Goal: Task Accomplishment & Management: Manage account settings

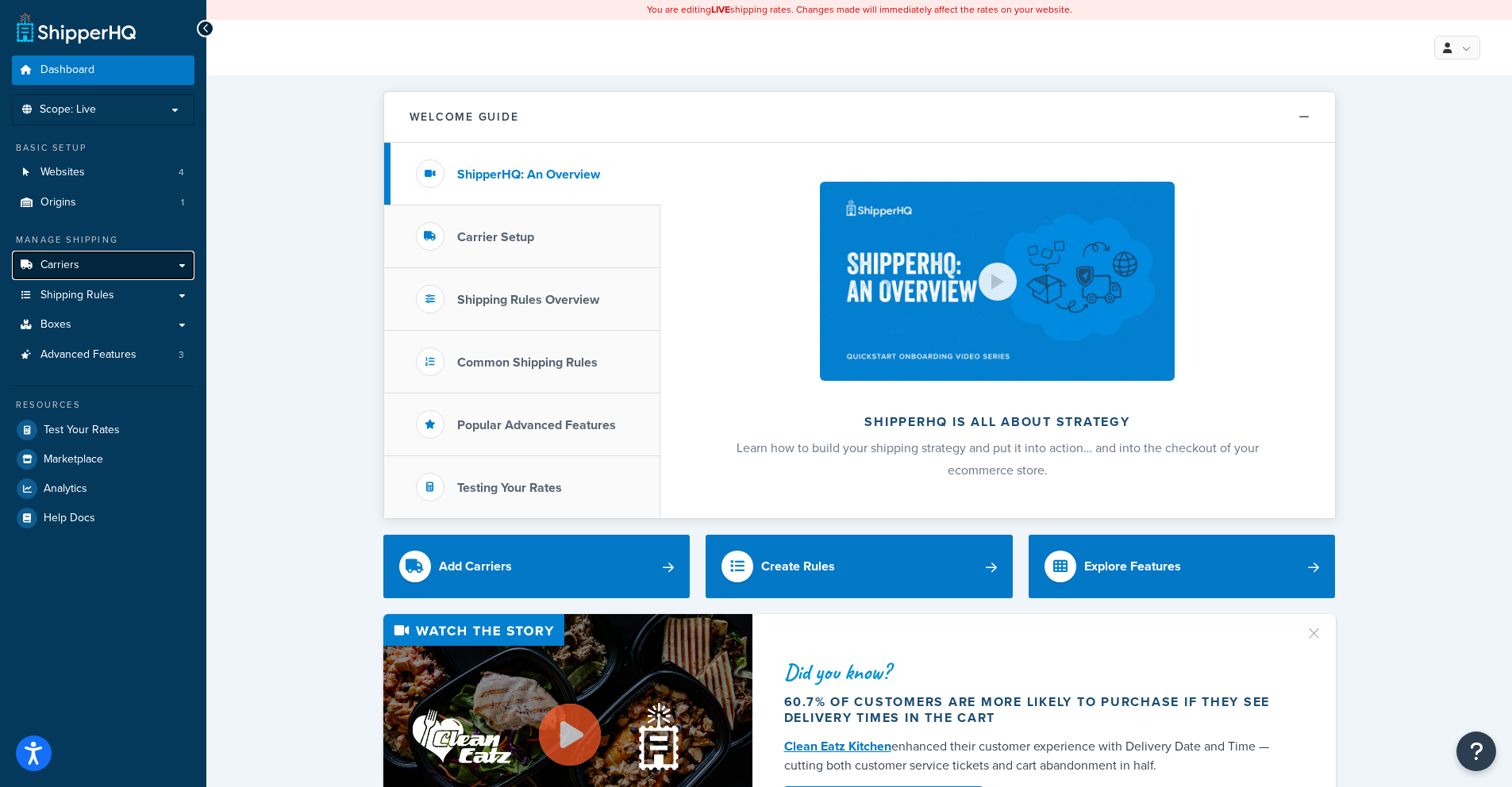
click at [164, 264] on link "Carriers" at bounding box center [103, 265] width 183 height 30
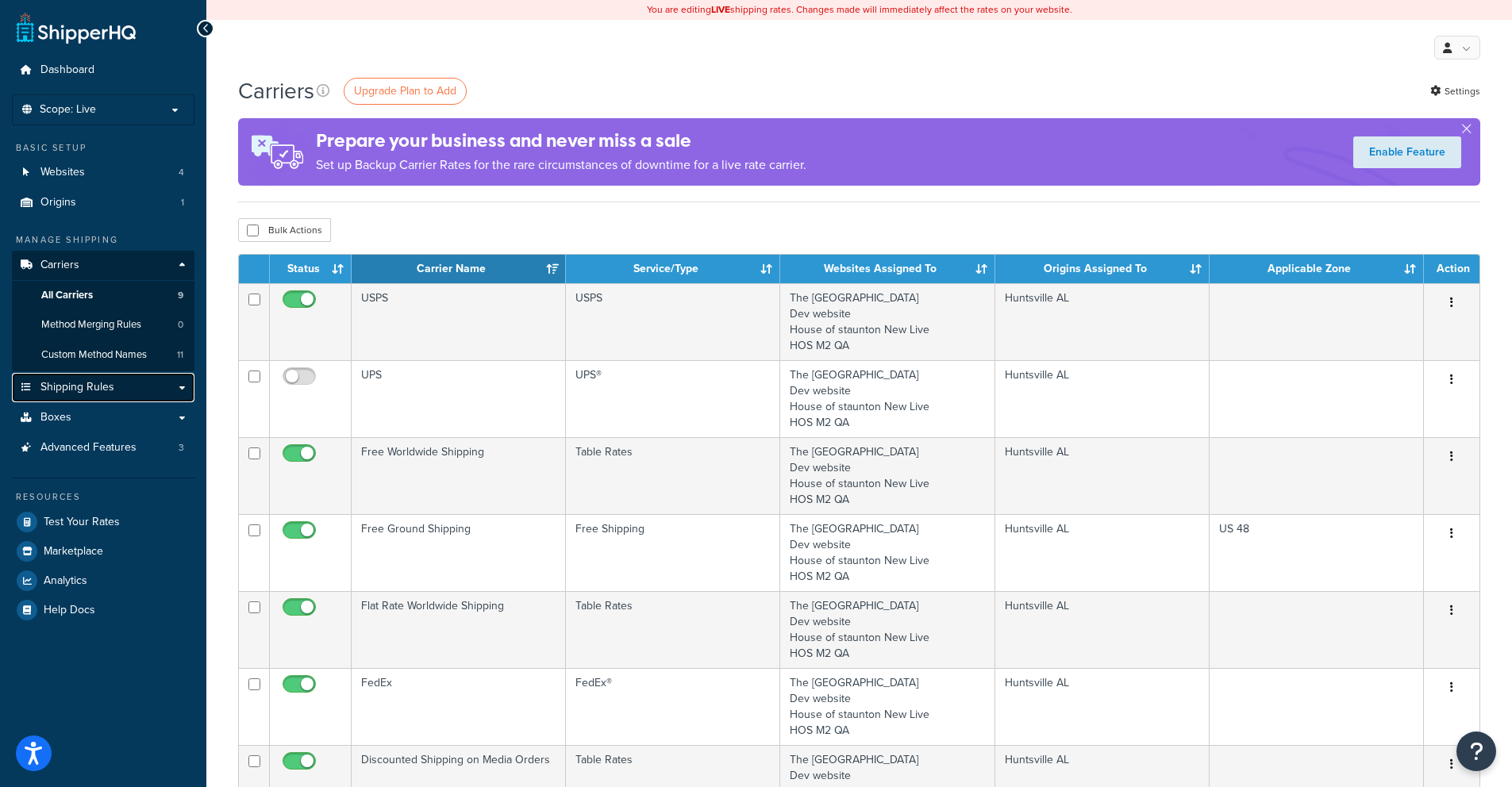
click at [109, 390] on span "Shipping Rules" at bounding box center [77, 387] width 74 height 14
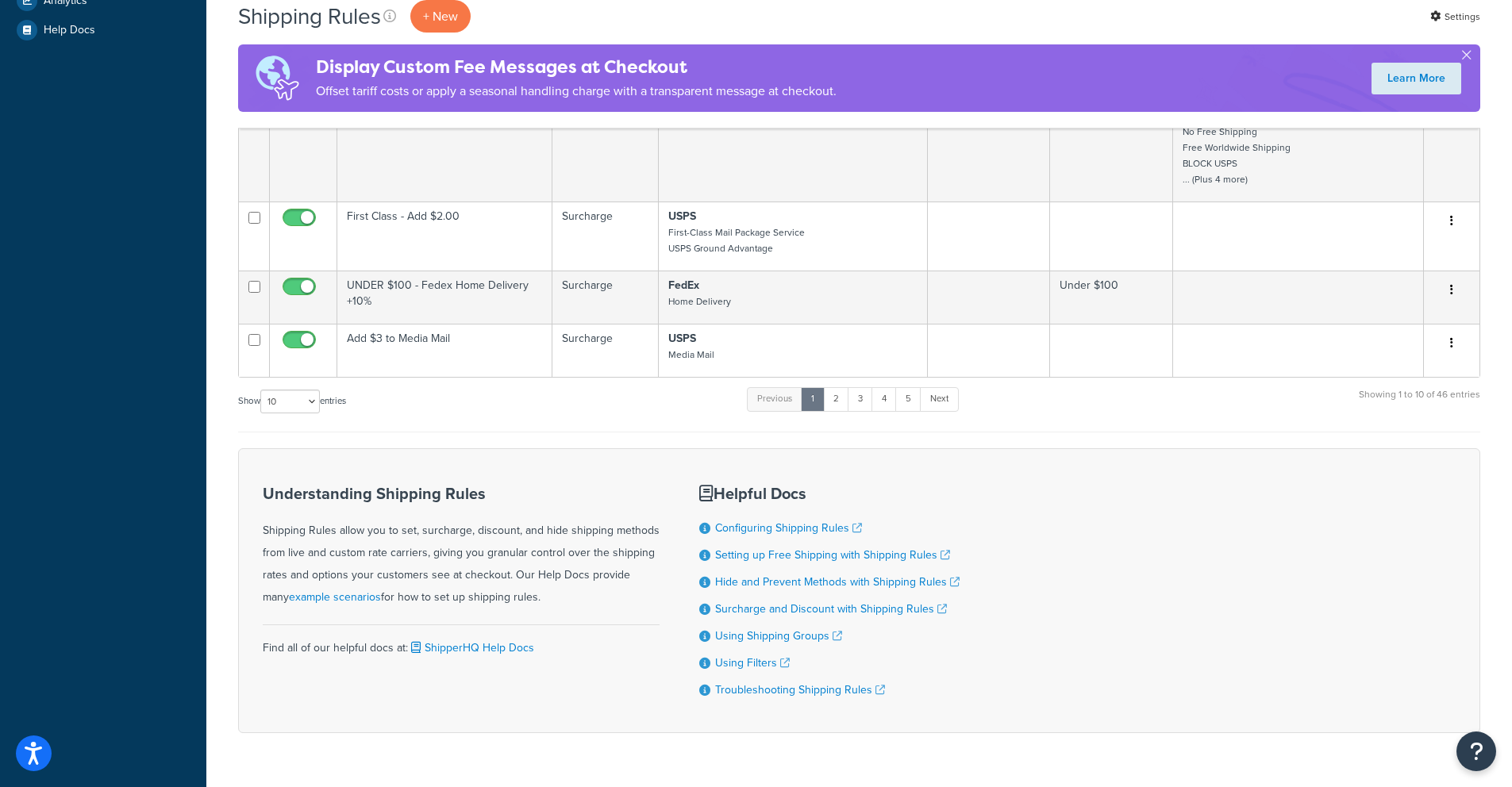
scroll to position [639, 0]
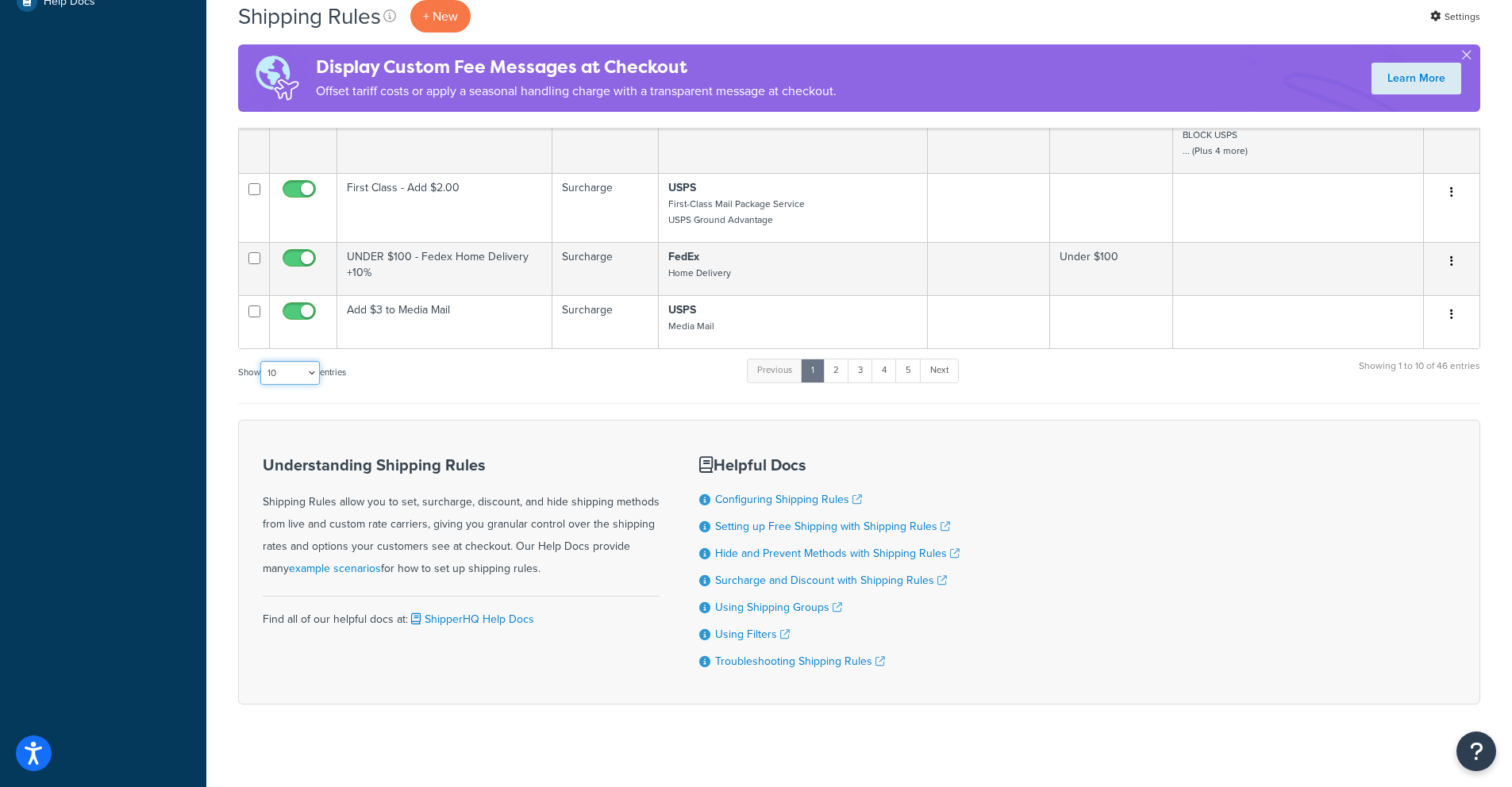
click at [300, 384] on select "10 15 25 50 100 1000" at bounding box center [290, 373] width 60 height 24
select select "100"
click at [262, 370] on select "10 15 25 50 100 1000" at bounding box center [290, 373] width 60 height 24
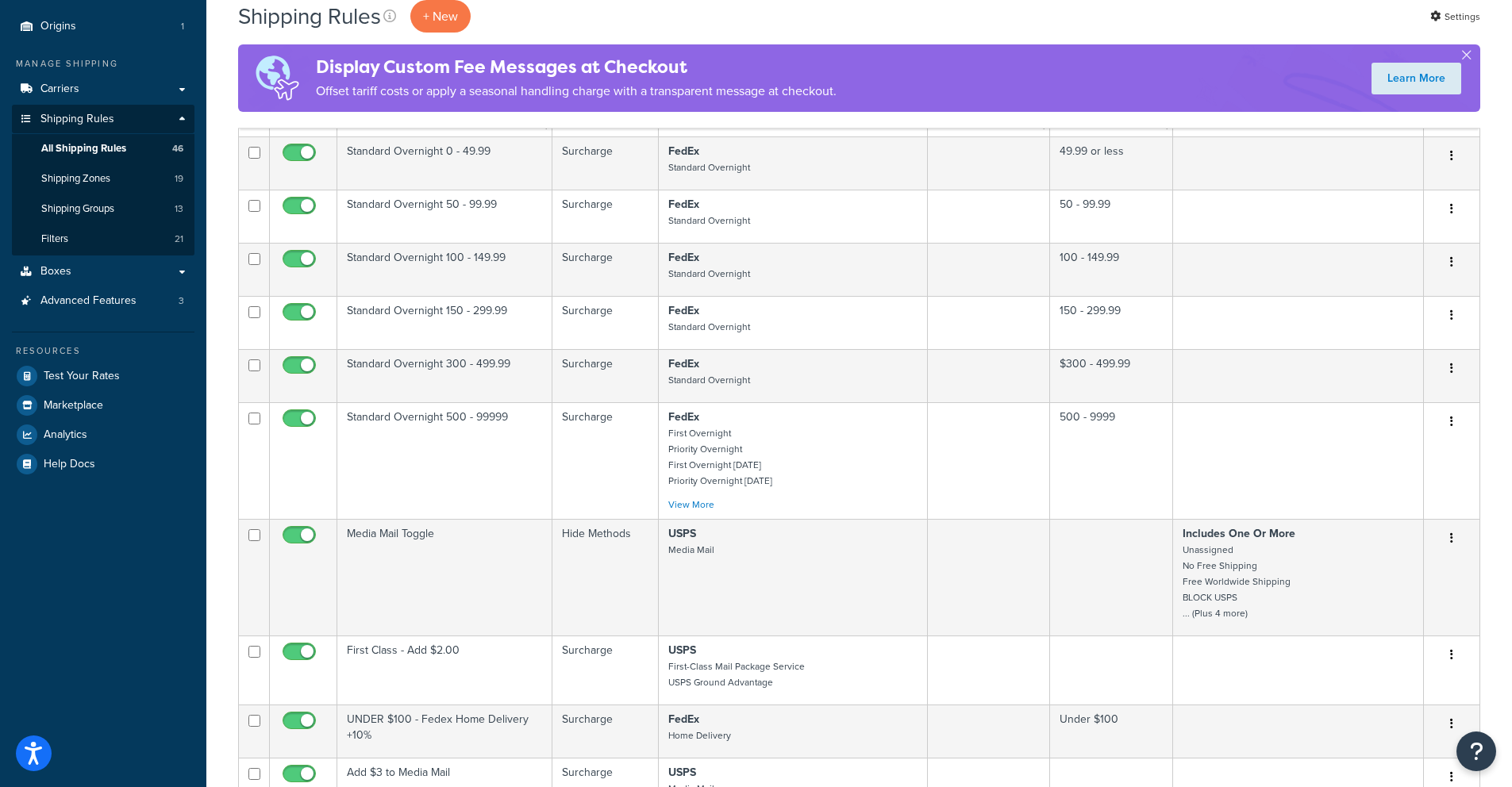
scroll to position [0, 0]
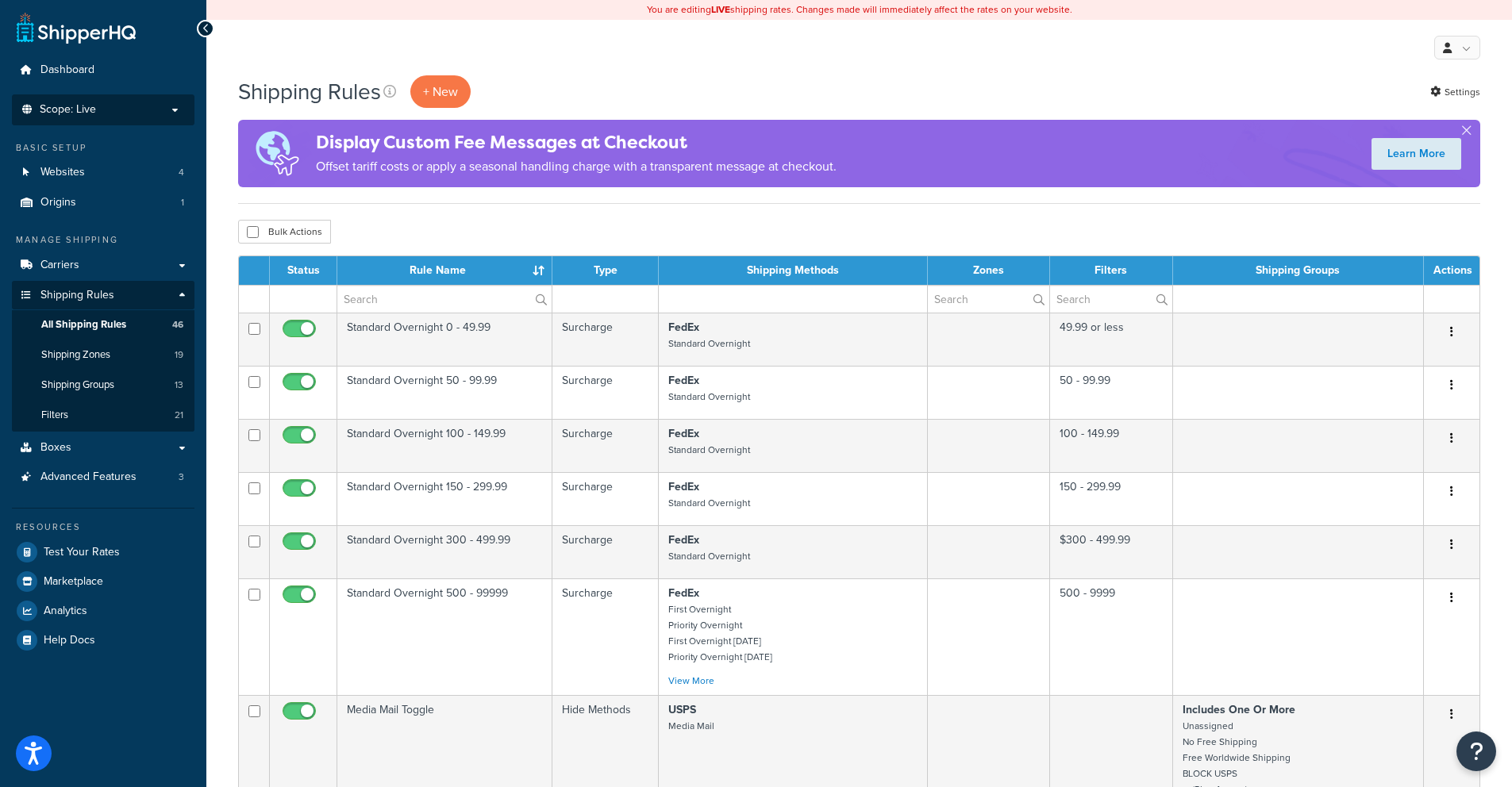
click at [175, 107] on p "Scope: Live" at bounding box center [103, 109] width 168 height 14
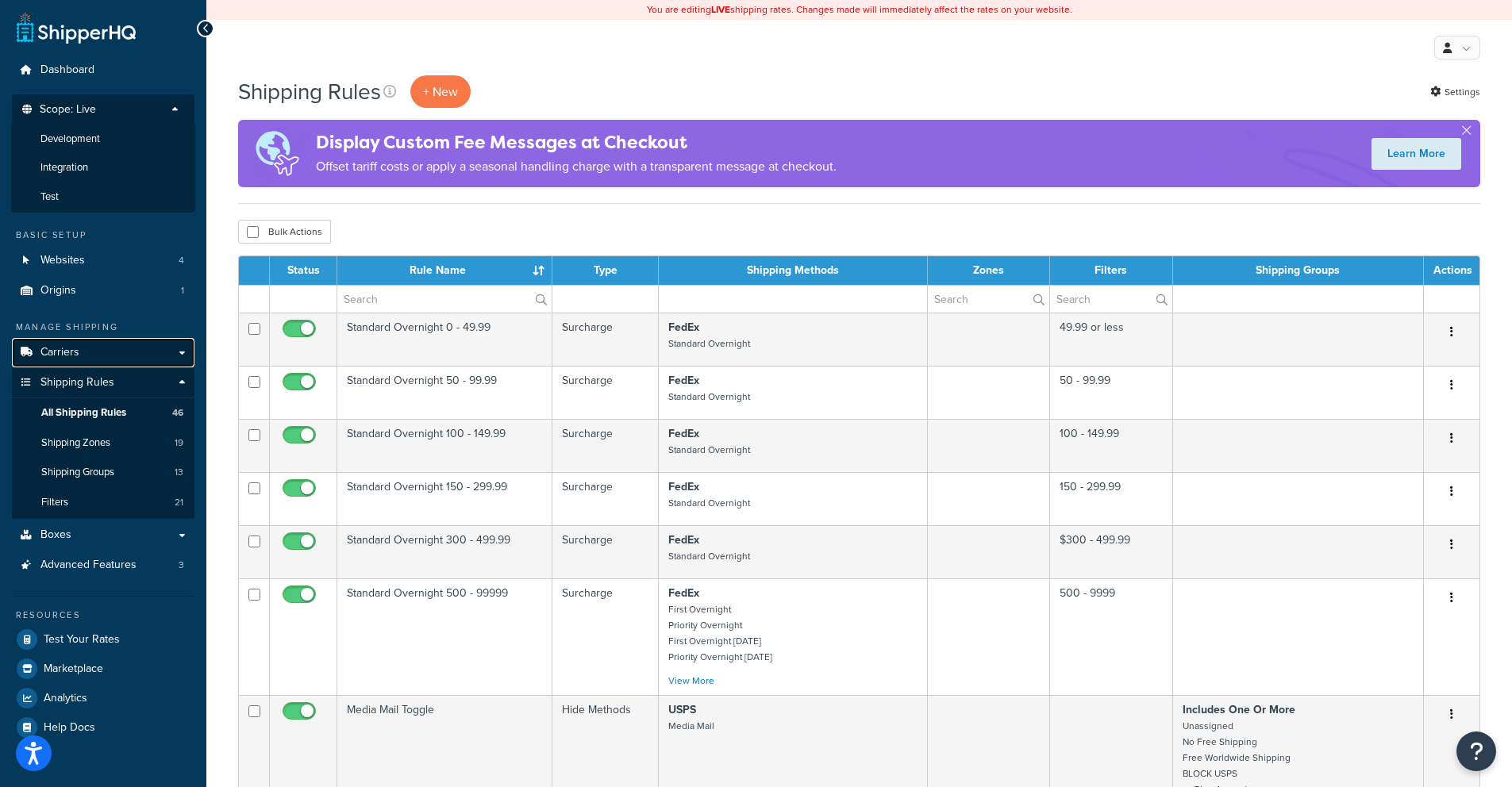
click at [183, 353] on link "Carriers" at bounding box center [103, 352] width 183 height 30
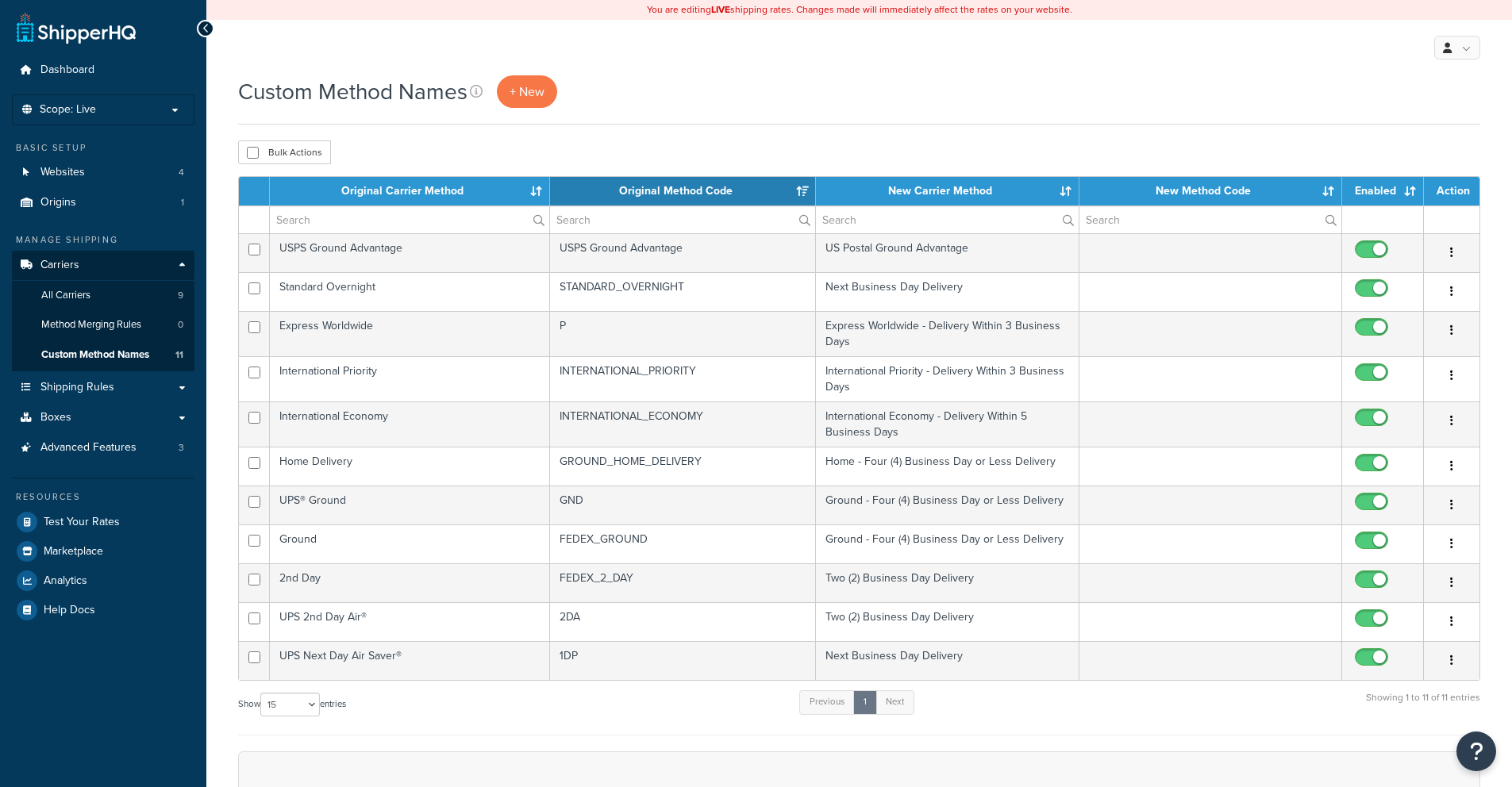
select select "15"
click at [134, 354] on span "Custom Method Names" at bounding box center [95, 355] width 108 height 14
select select "15"
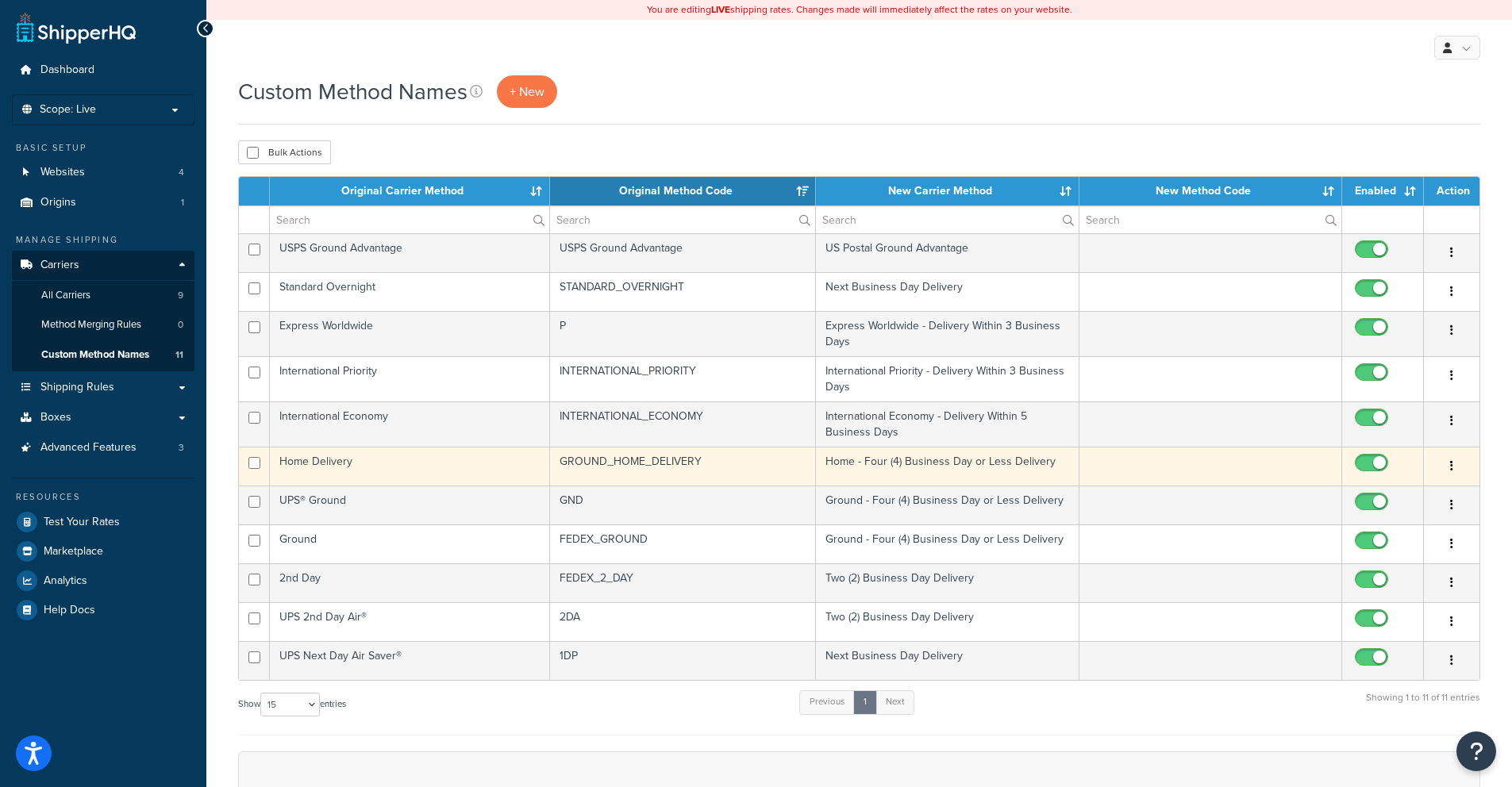
click at [1452, 465] on icon "button" at bounding box center [1452, 465] width 3 height 11
click at [1420, 490] on link "Edit" at bounding box center [1387, 498] width 125 height 32
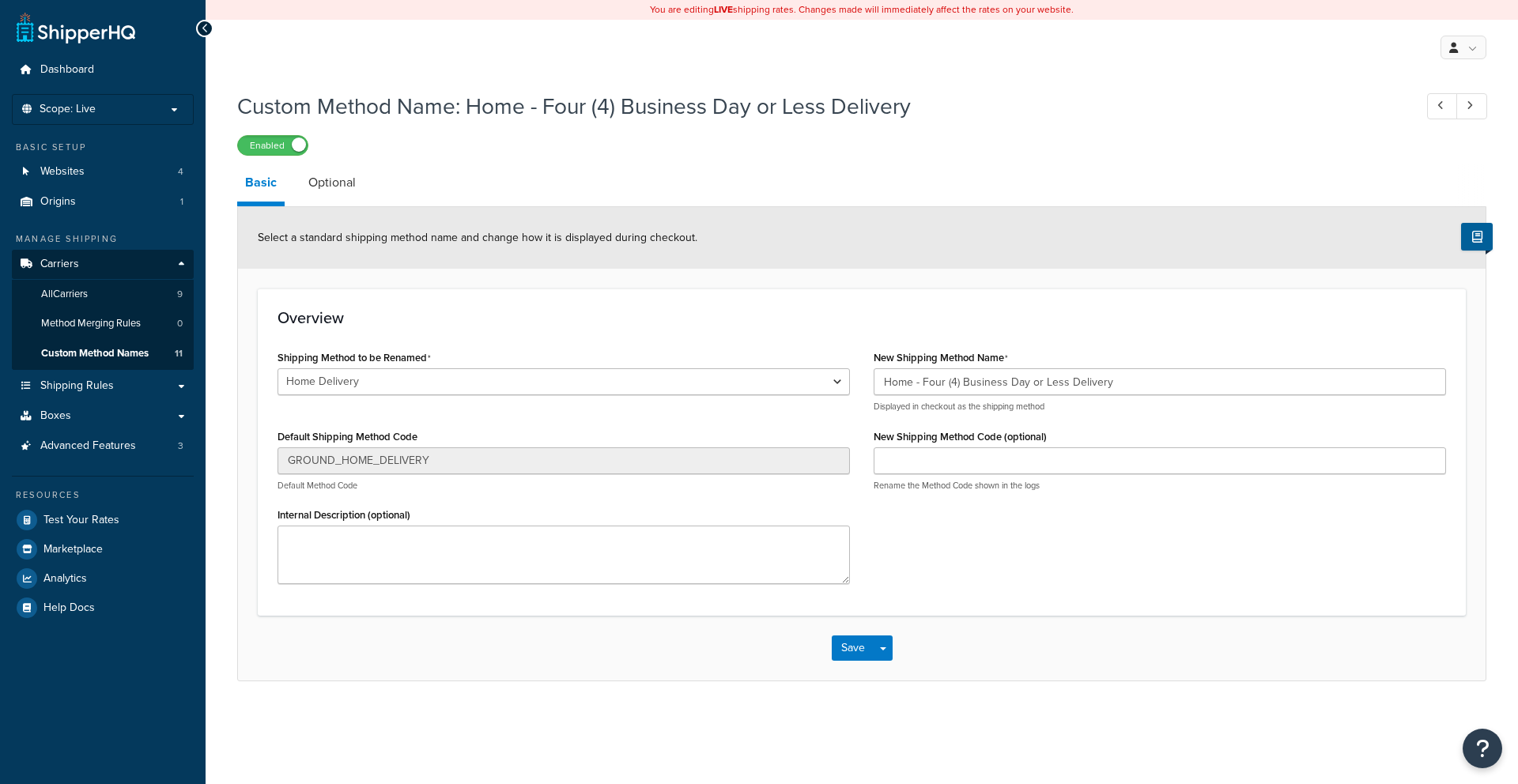
select select "84264"
click at [336, 184] on link "Optional" at bounding box center [332, 182] width 63 height 38
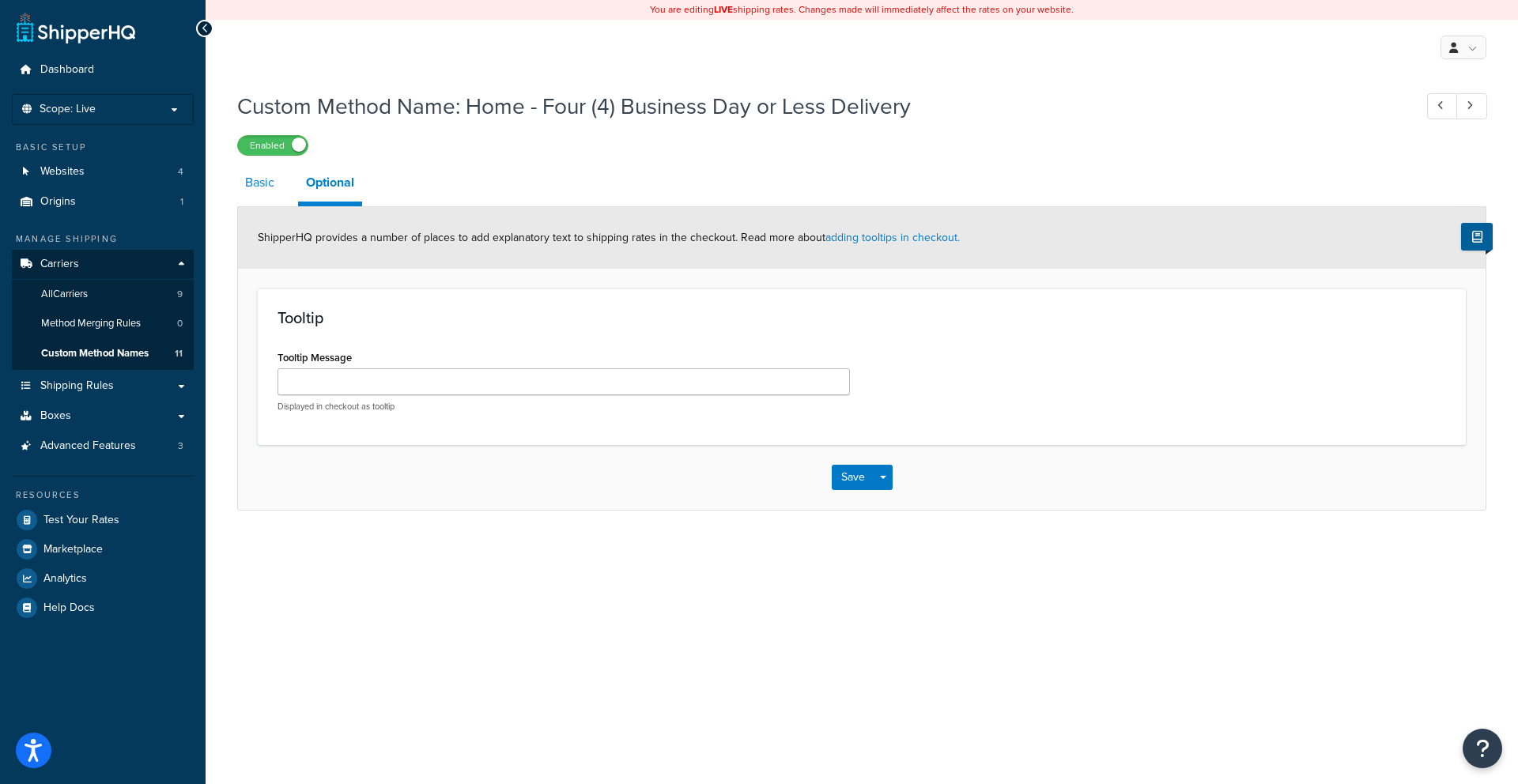
click at [270, 189] on link "Basic" at bounding box center [260, 182] width 45 height 38
select select "84264"
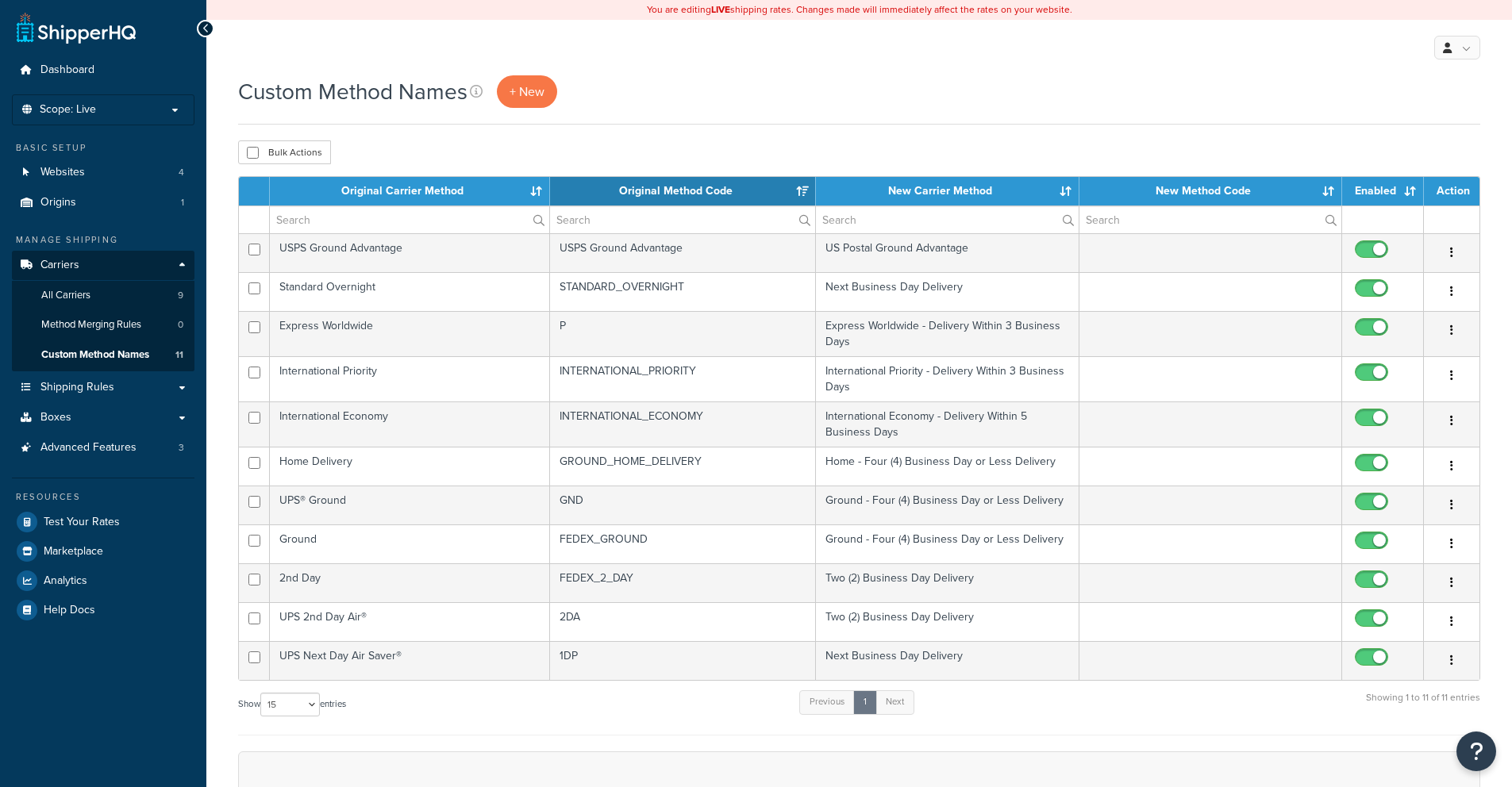
select select "15"
click at [137, 297] on link "All Carriers 9" at bounding box center [103, 295] width 183 height 30
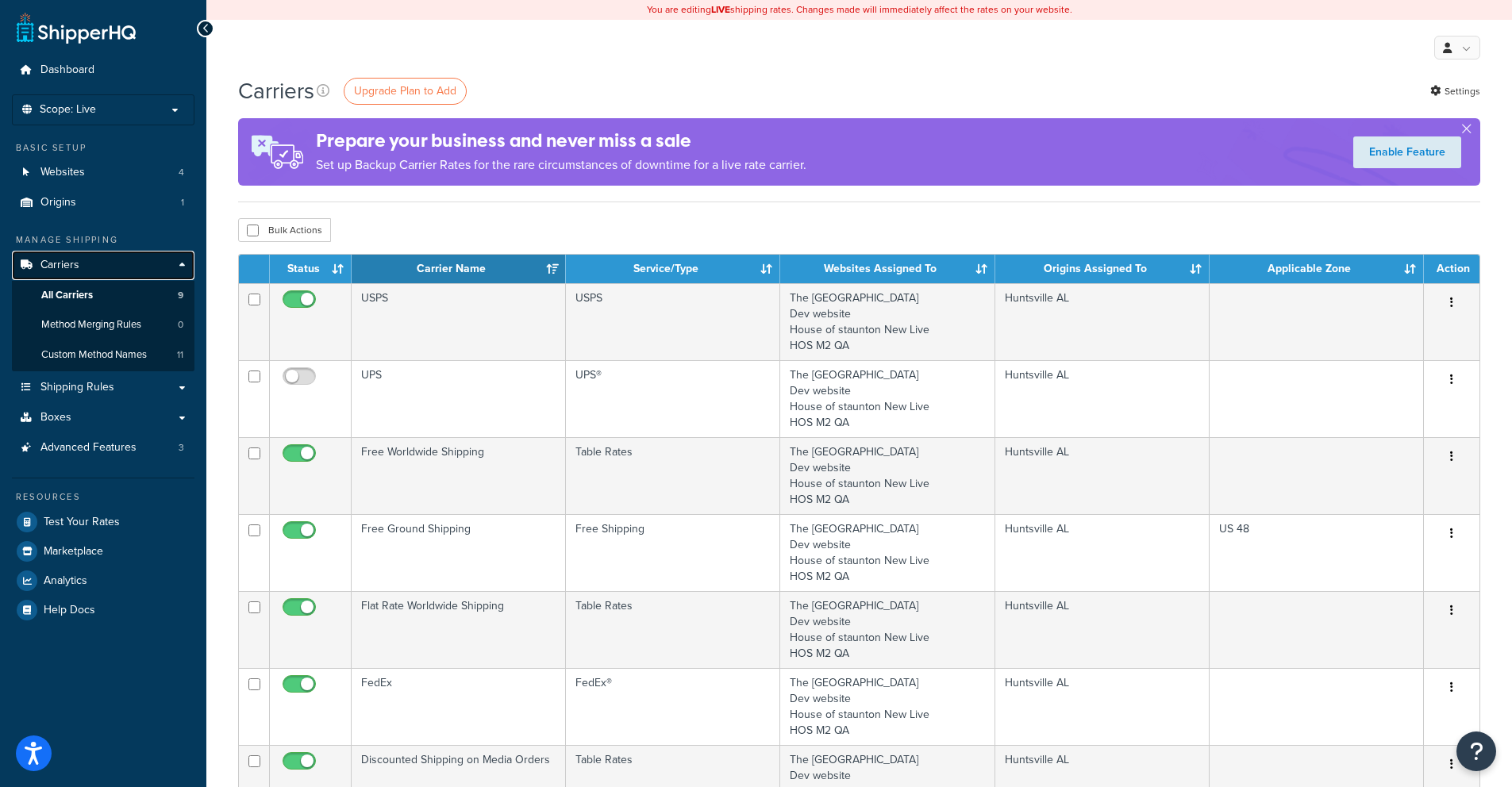
click at [101, 260] on link "Carriers" at bounding box center [103, 265] width 183 height 30
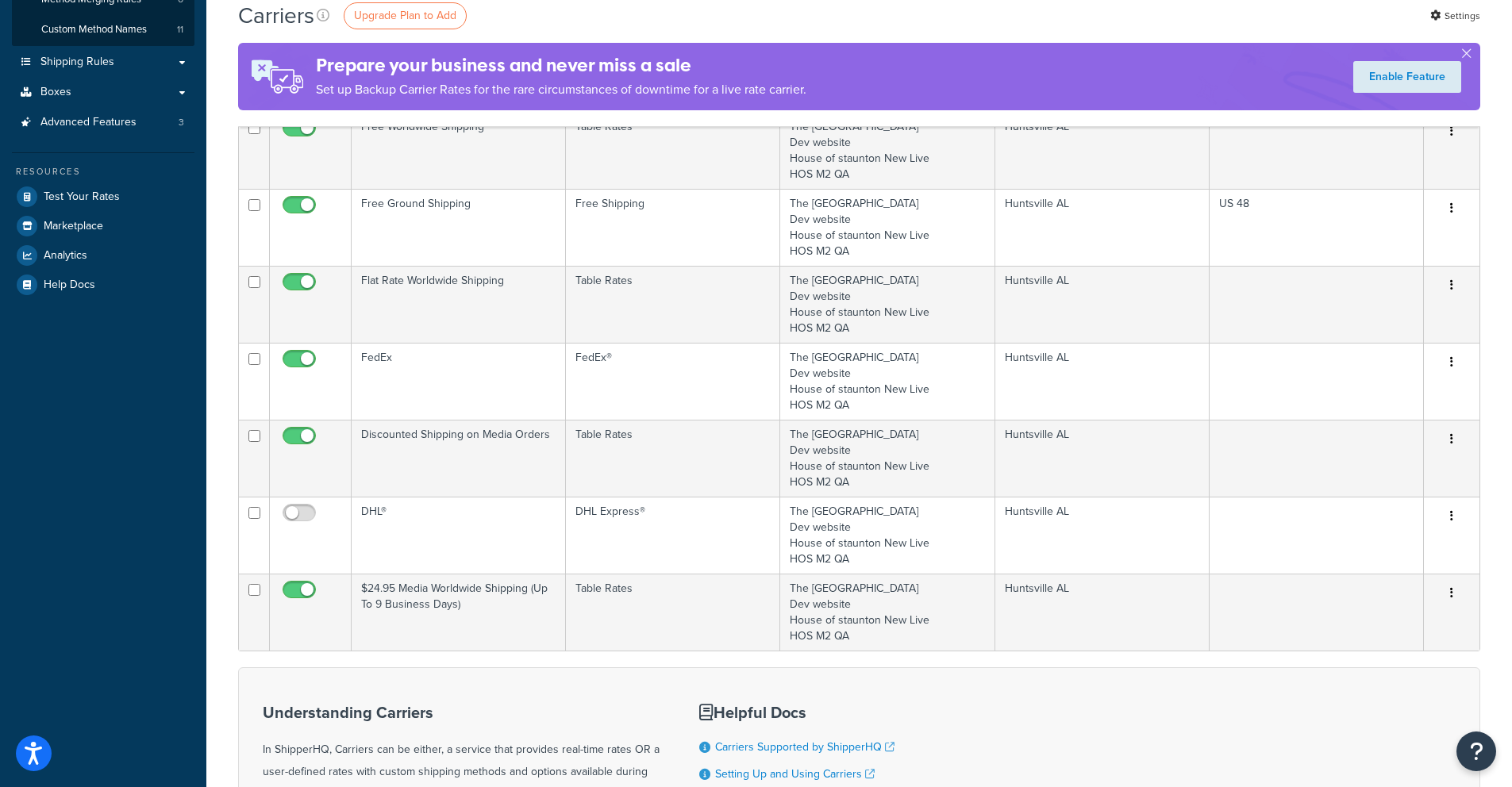
scroll to position [378, 0]
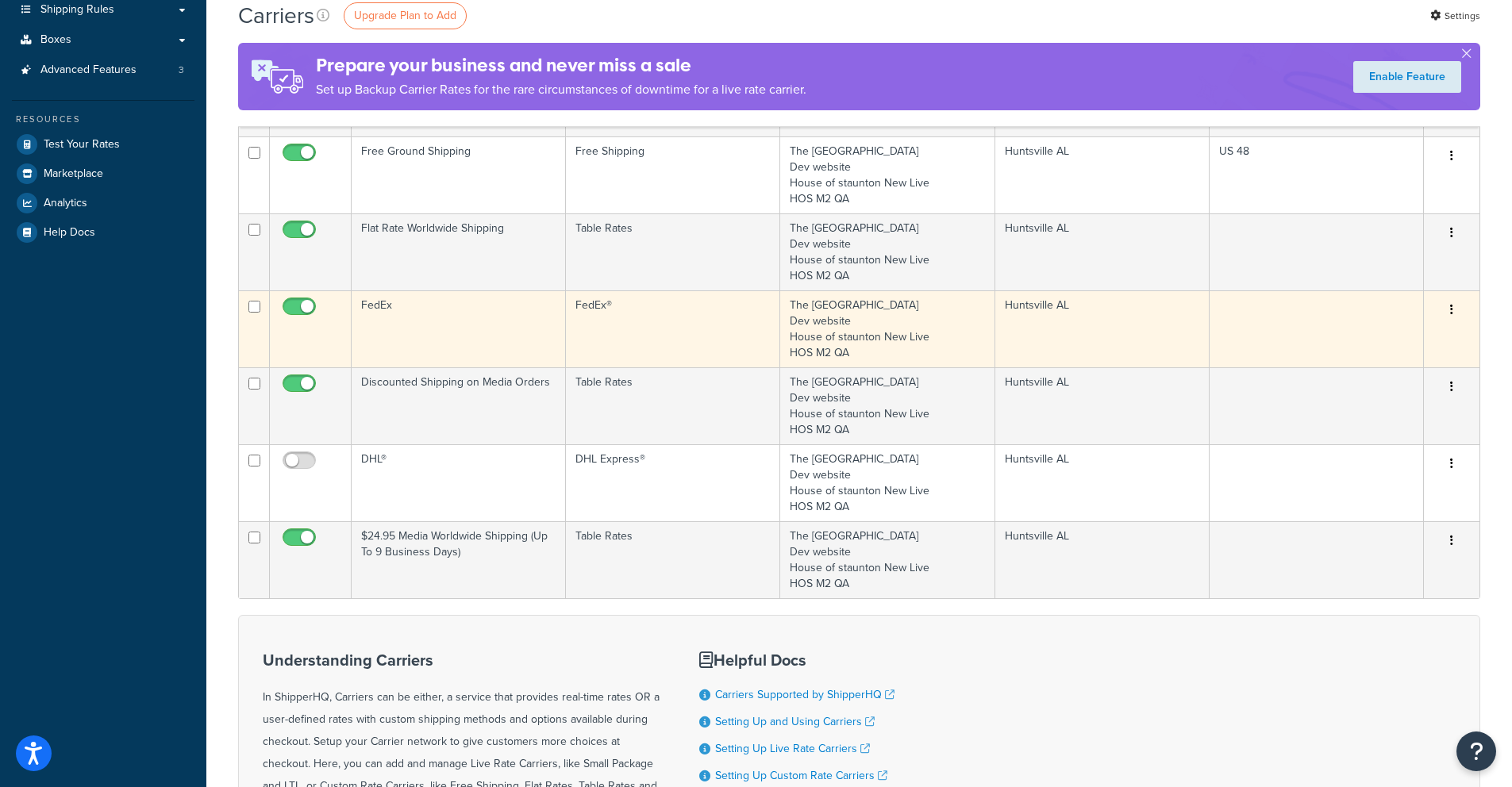
click at [454, 325] on td "FedEx" at bounding box center [458, 329] width 215 height 77
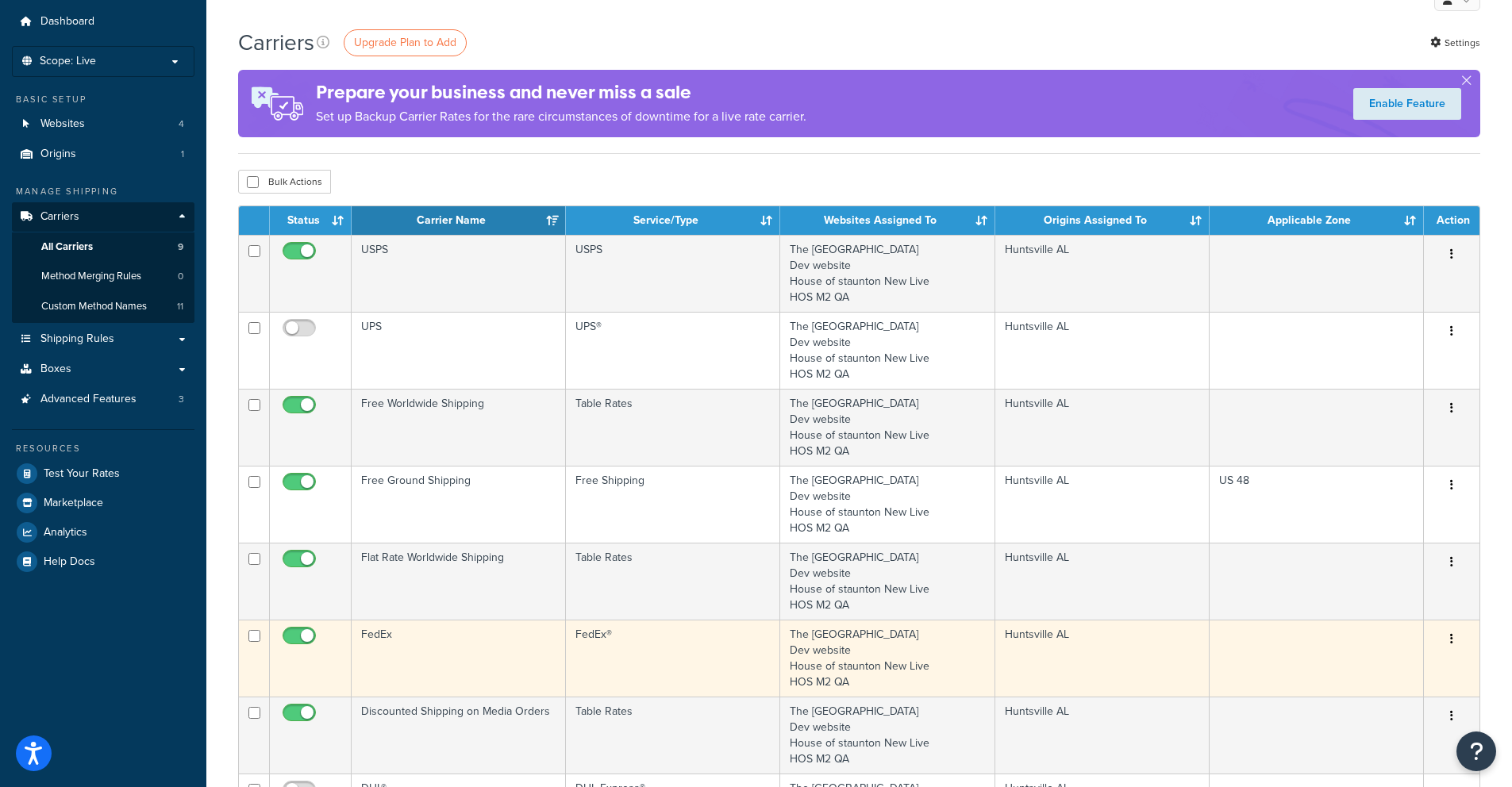
scroll to position [35, 0]
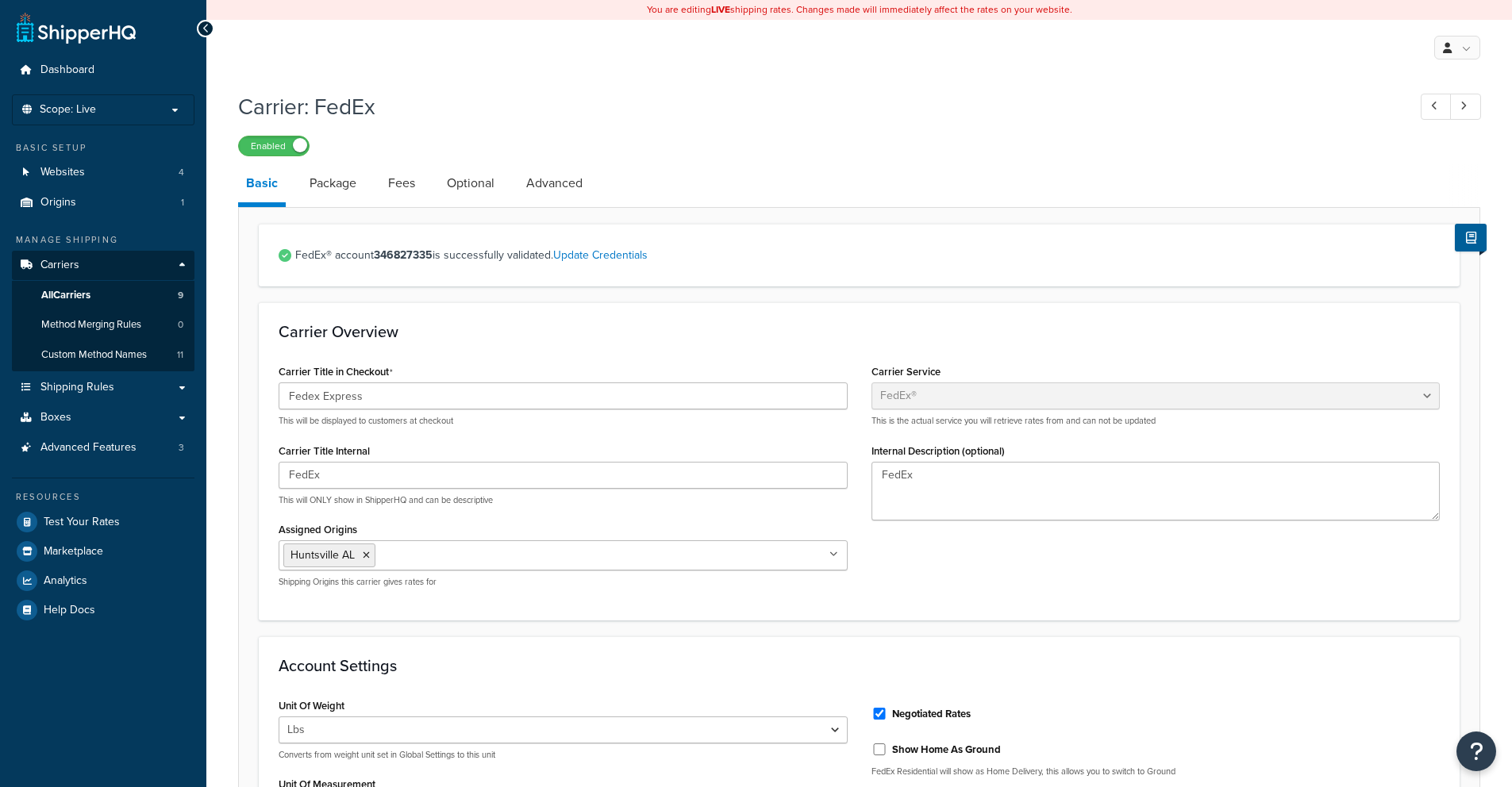
select select "fedEx"
select select "REGULAR_PICKUP"
select select "YOUR_PACKAGING"
click at [569, 170] on link "Advanced" at bounding box center [555, 182] width 72 height 38
select select "false"
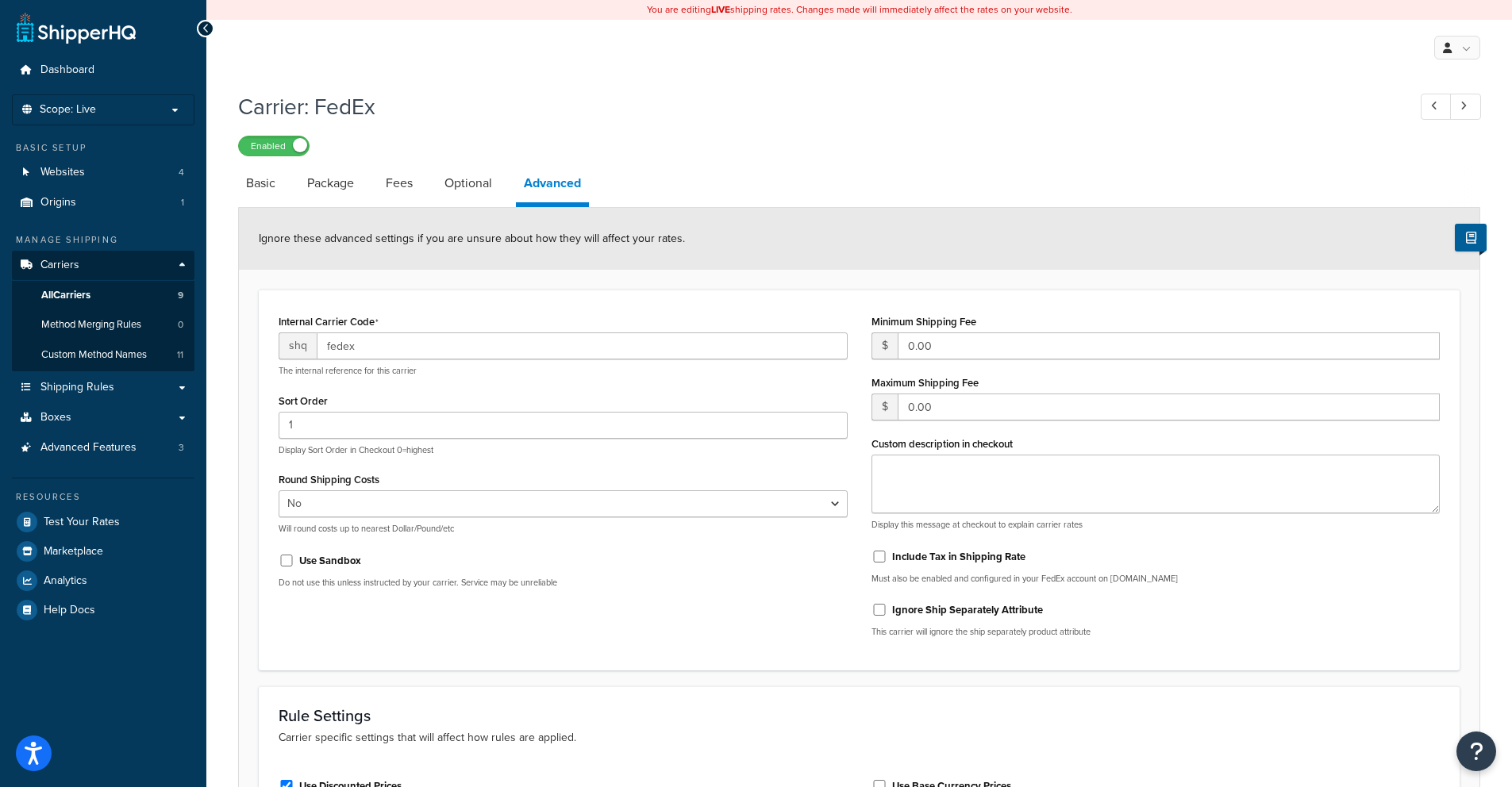
select select "fedEx"
select select "REGULAR_PICKUP"
select select "YOUR_PACKAGING"
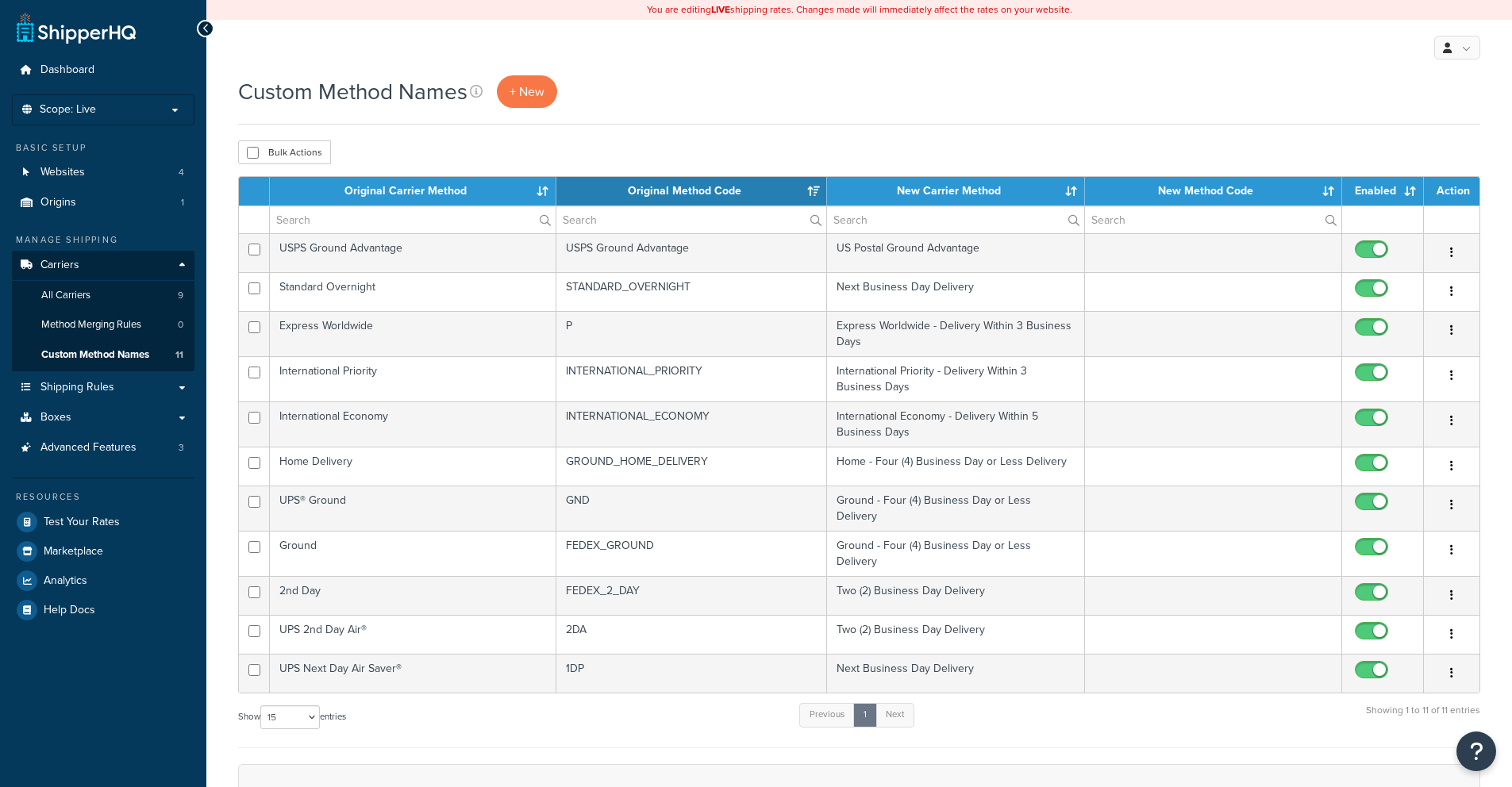
select select "15"
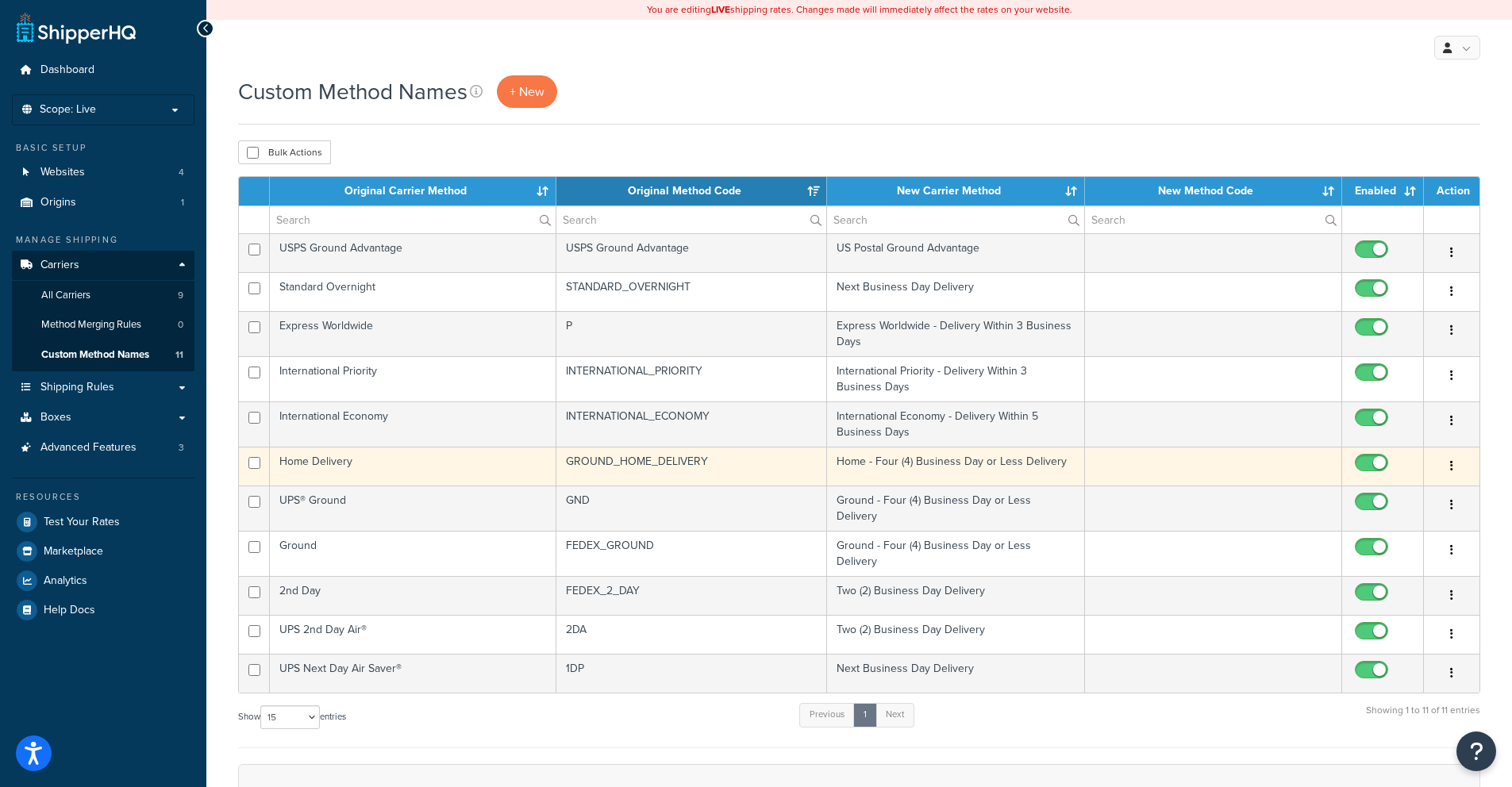
click at [586, 463] on td "GROUND_HOME_DELIVERY" at bounding box center [692, 466] width 271 height 39
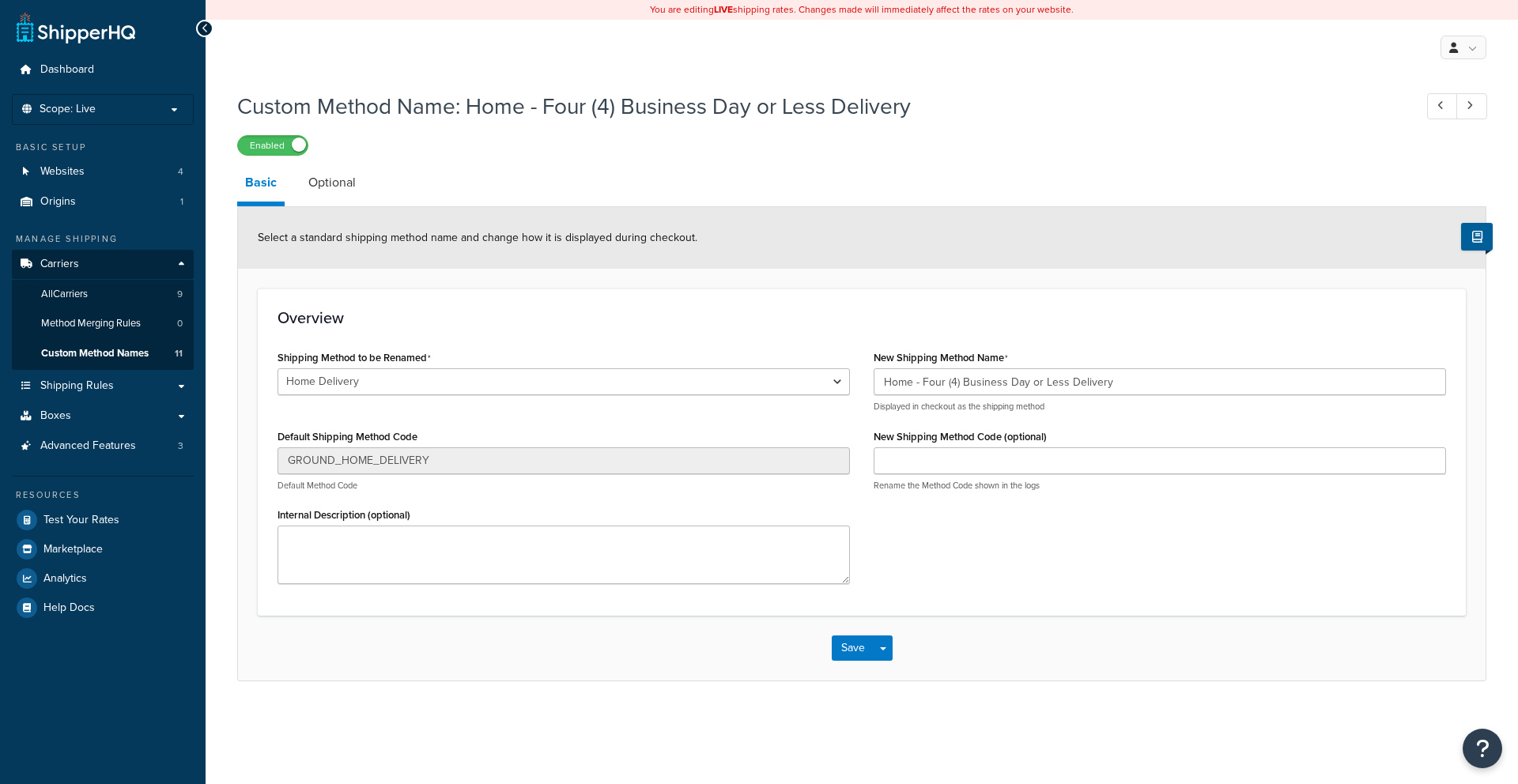
select select "84264"
click at [341, 179] on link "Optional" at bounding box center [332, 182] width 63 height 38
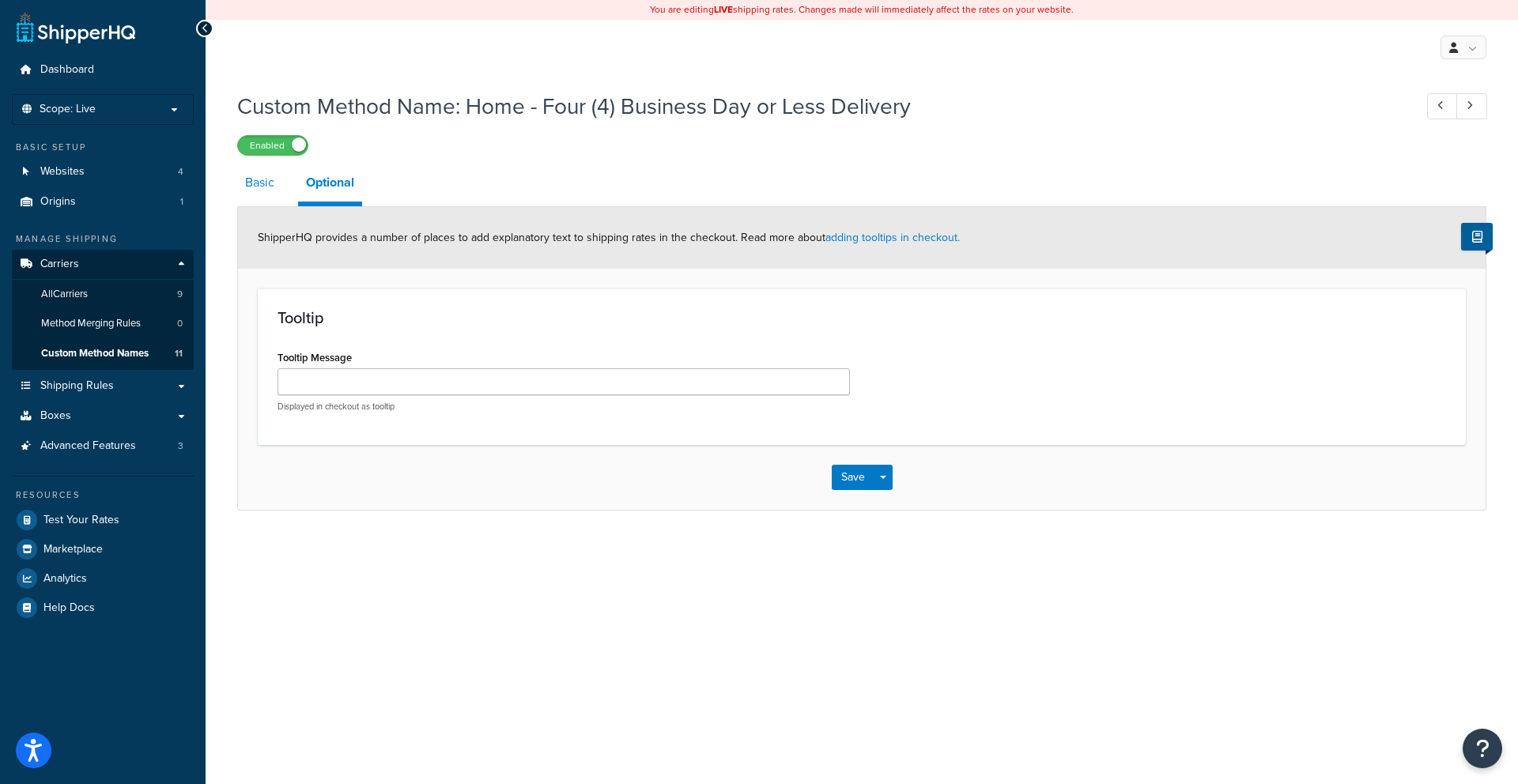
click at [277, 183] on link "Basic" at bounding box center [260, 182] width 45 height 38
select select "84264"
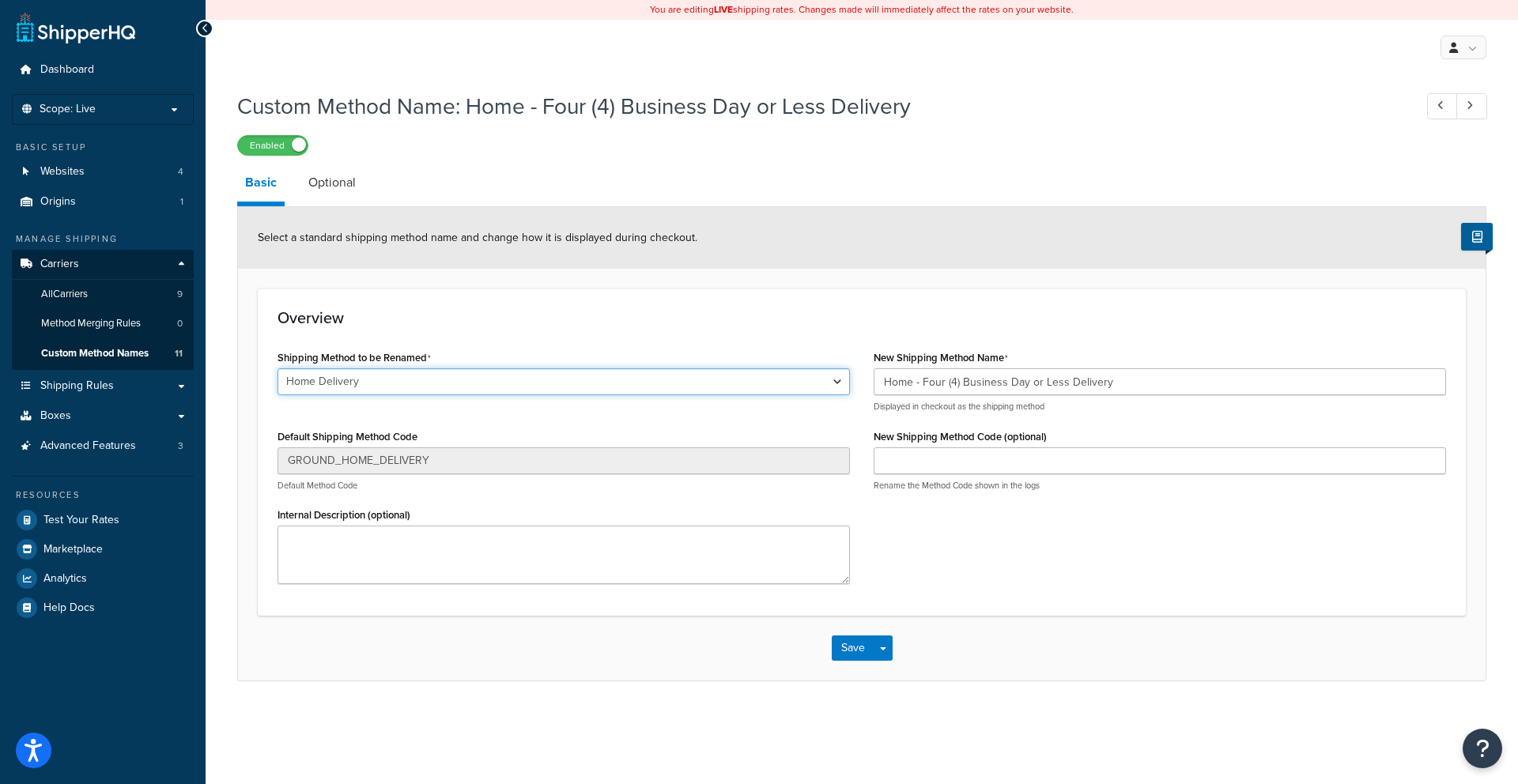
click at [609, 376] on select "Express Worldwide Ground 2nd Day Home Delivery Standard Overnight International…" at bounding box center [563, 382] width 573 height 27
click at [126, 296] on link "All Carriers 9" at bounding box center [103, 294] width 182 height 30
click at [126, 300] on link "All Carriers 9" at bounding box center [103, 294] width 182 height 30
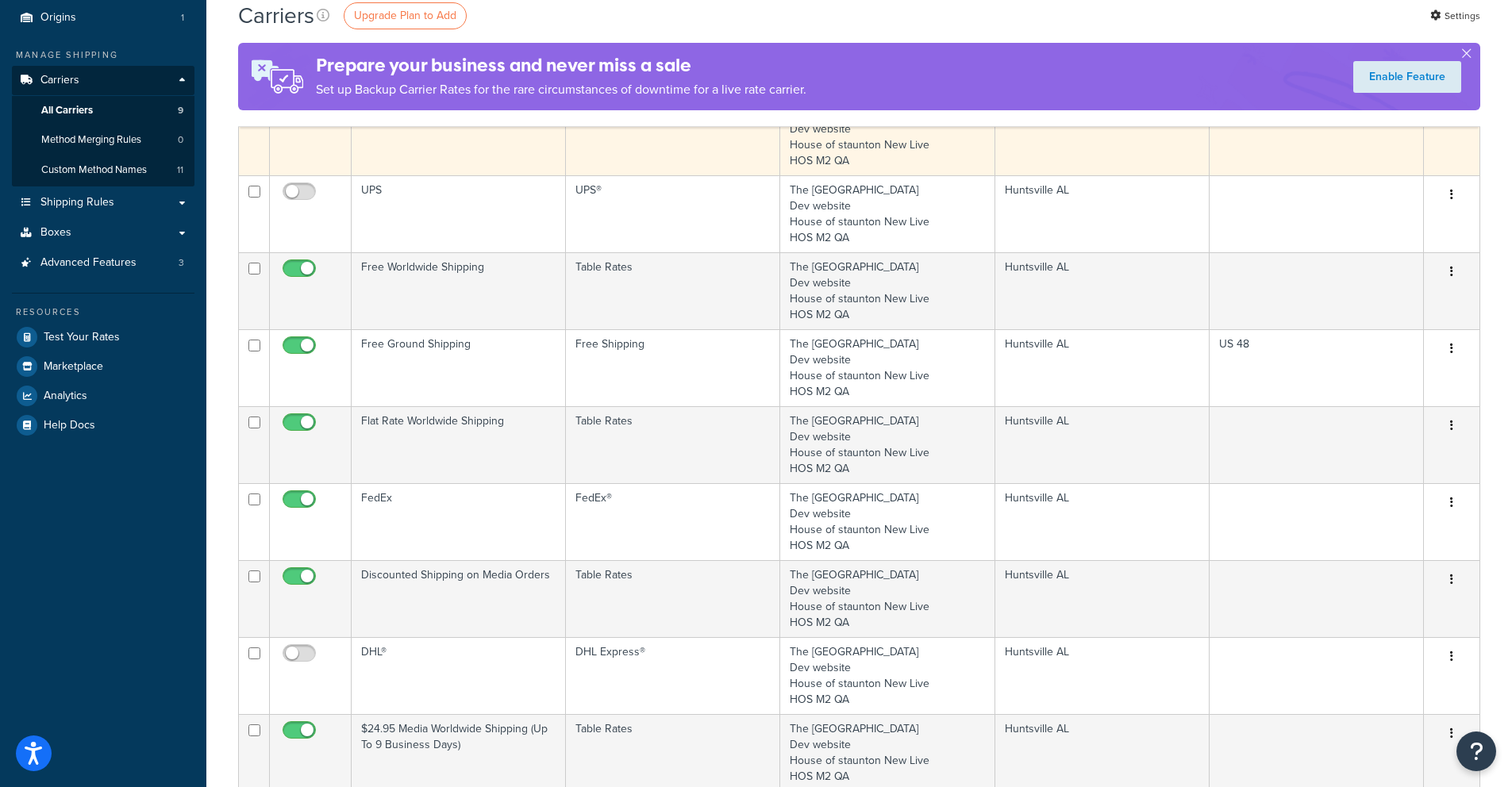
scroll to position [191, 0]
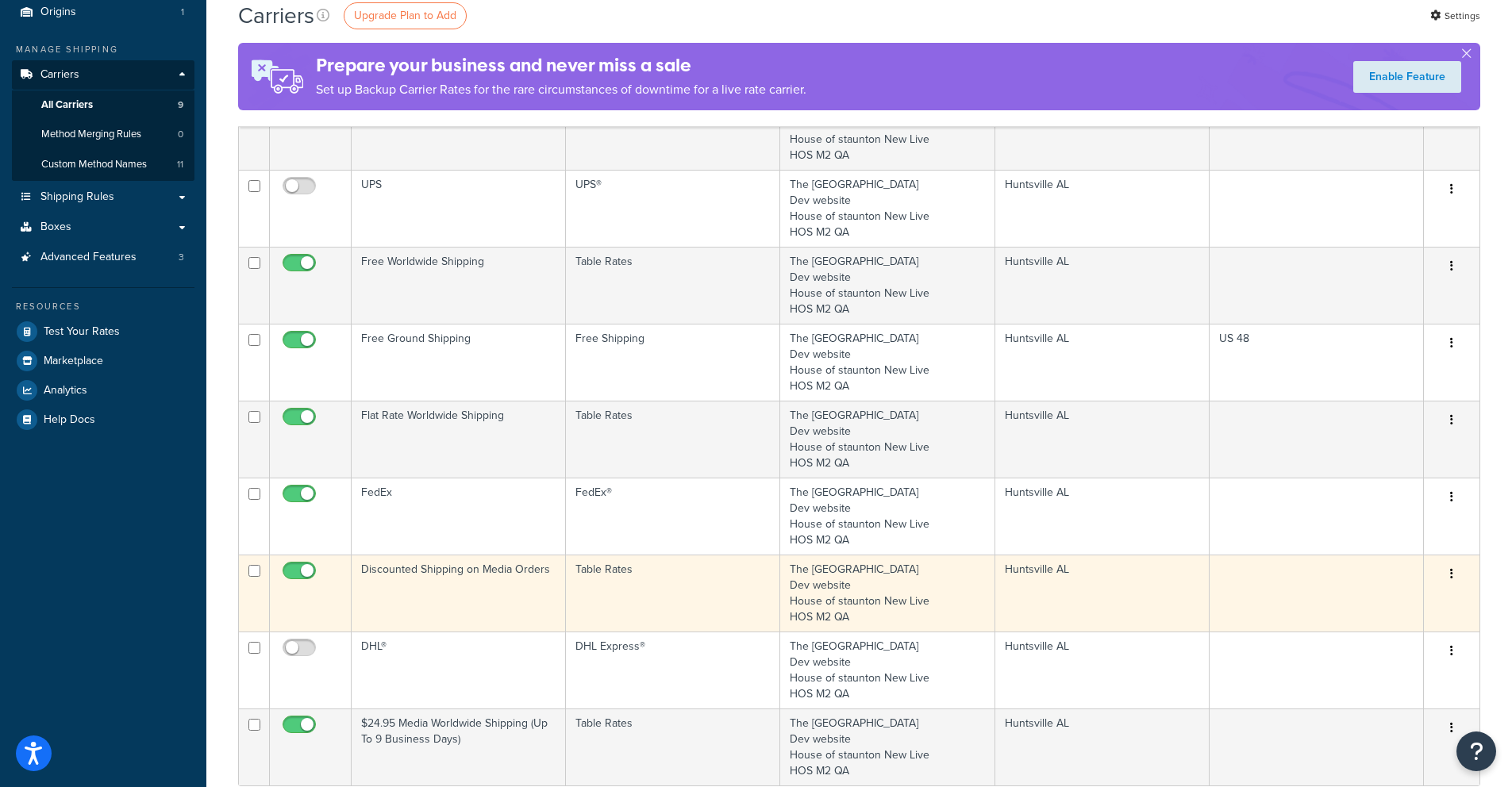
click at [1452, 579] on icon "button" at bounding box center [1452, 574] width 3 height 11
click at [1420, 605] on link "Edit" at bounding box center [1387, 606] width 125 height 32
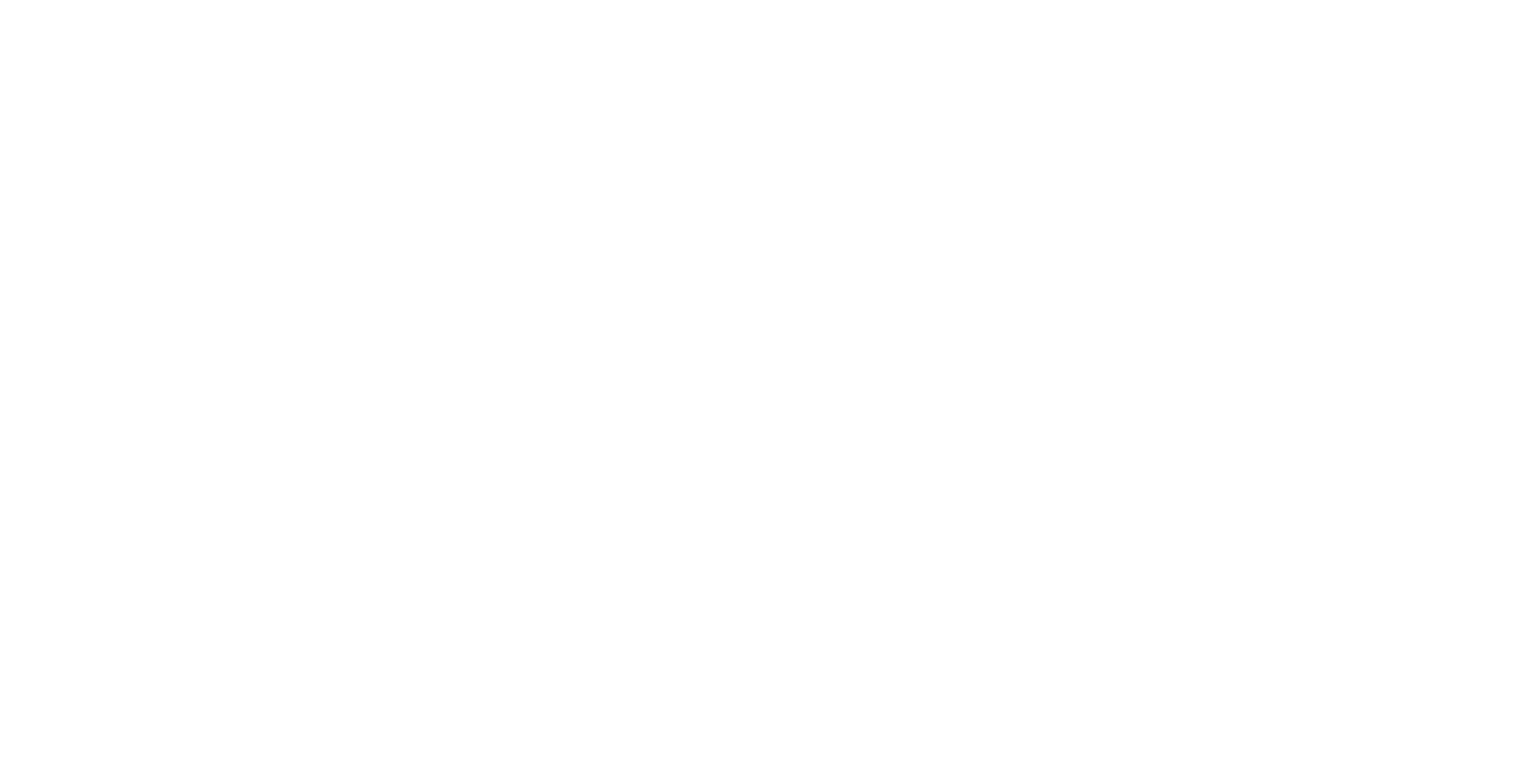
select select "25"
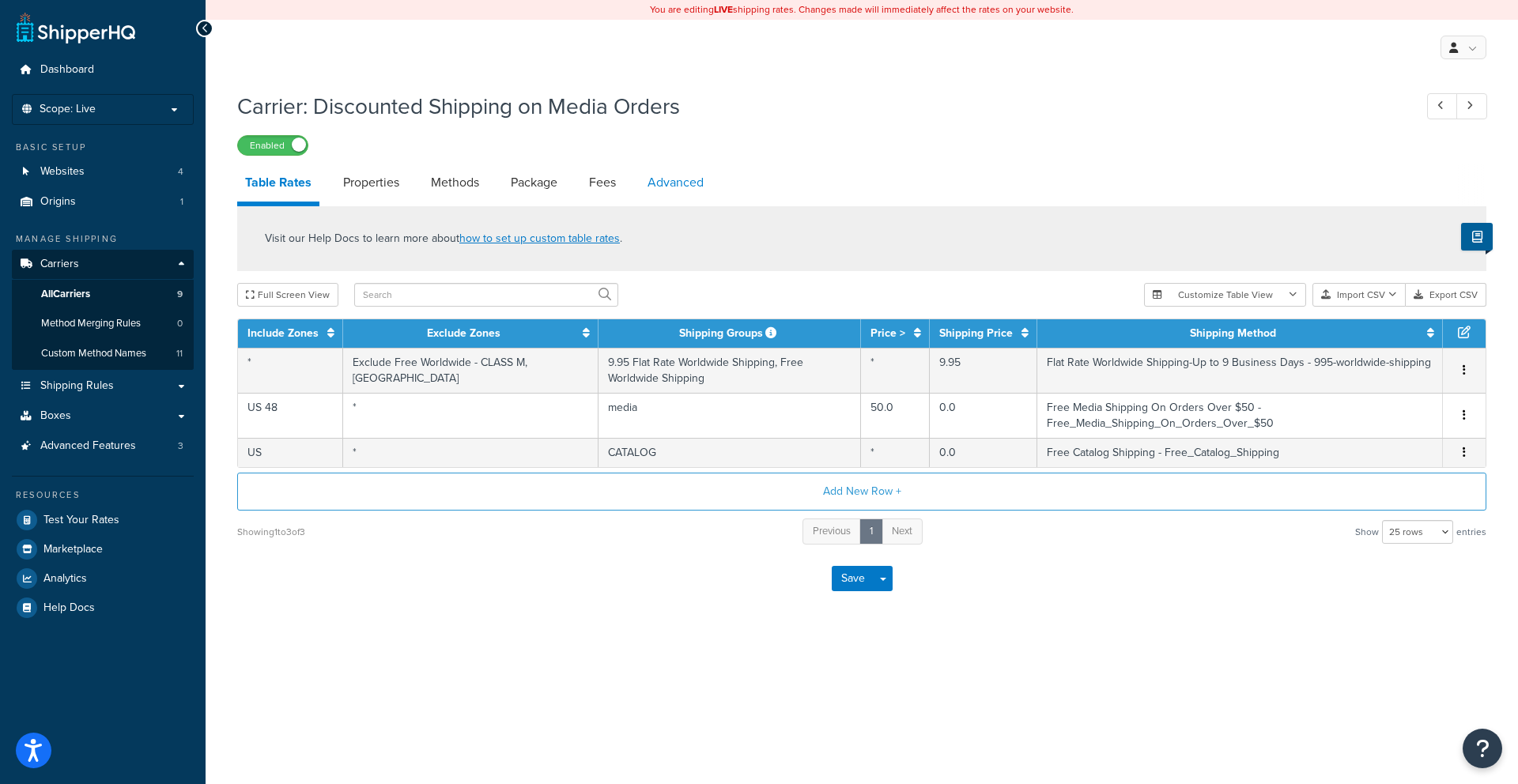
click at [675, 178] on link "Advanced" at bounding box center [676, 182] width 72 height 38
select select "false"
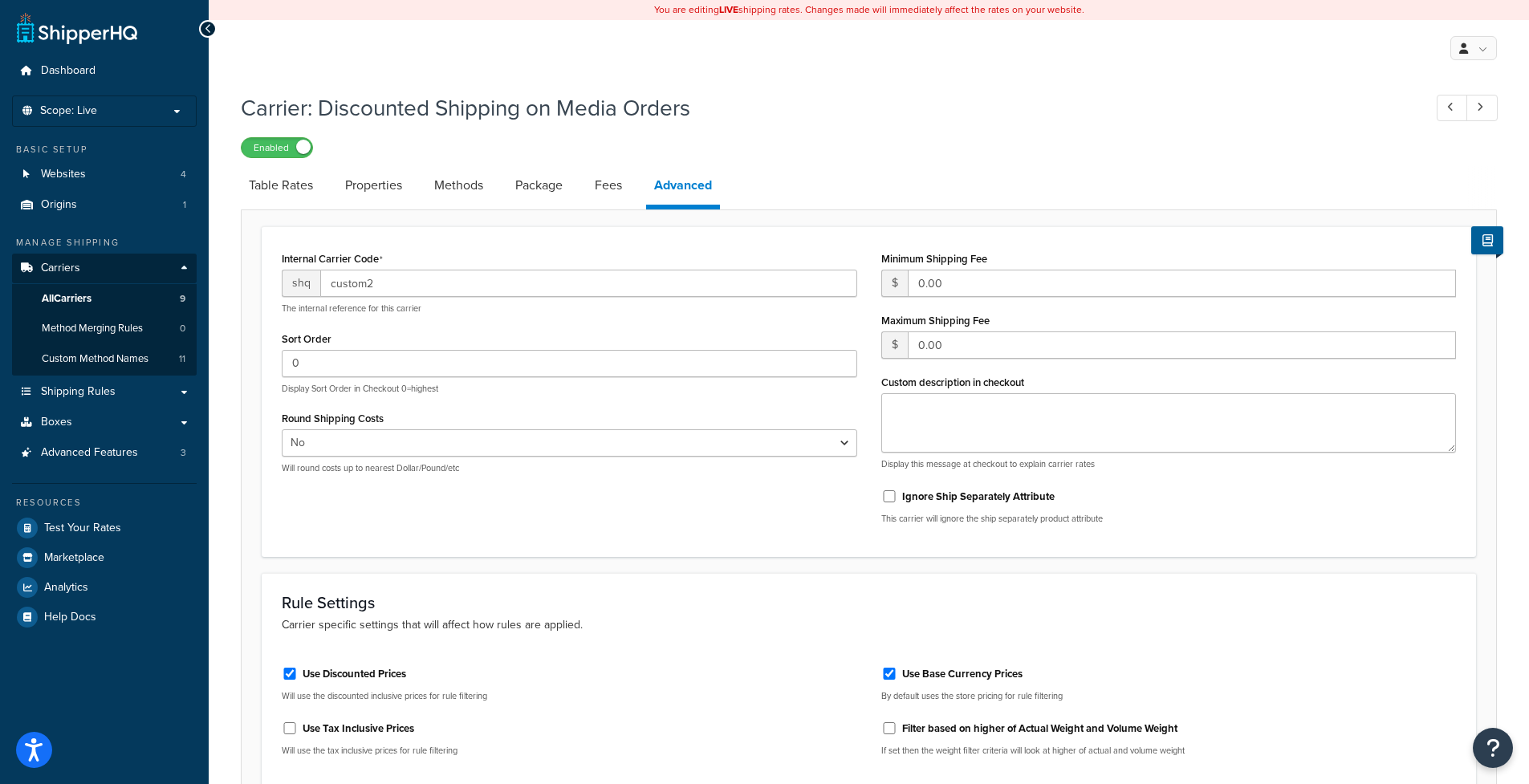
select select "25"
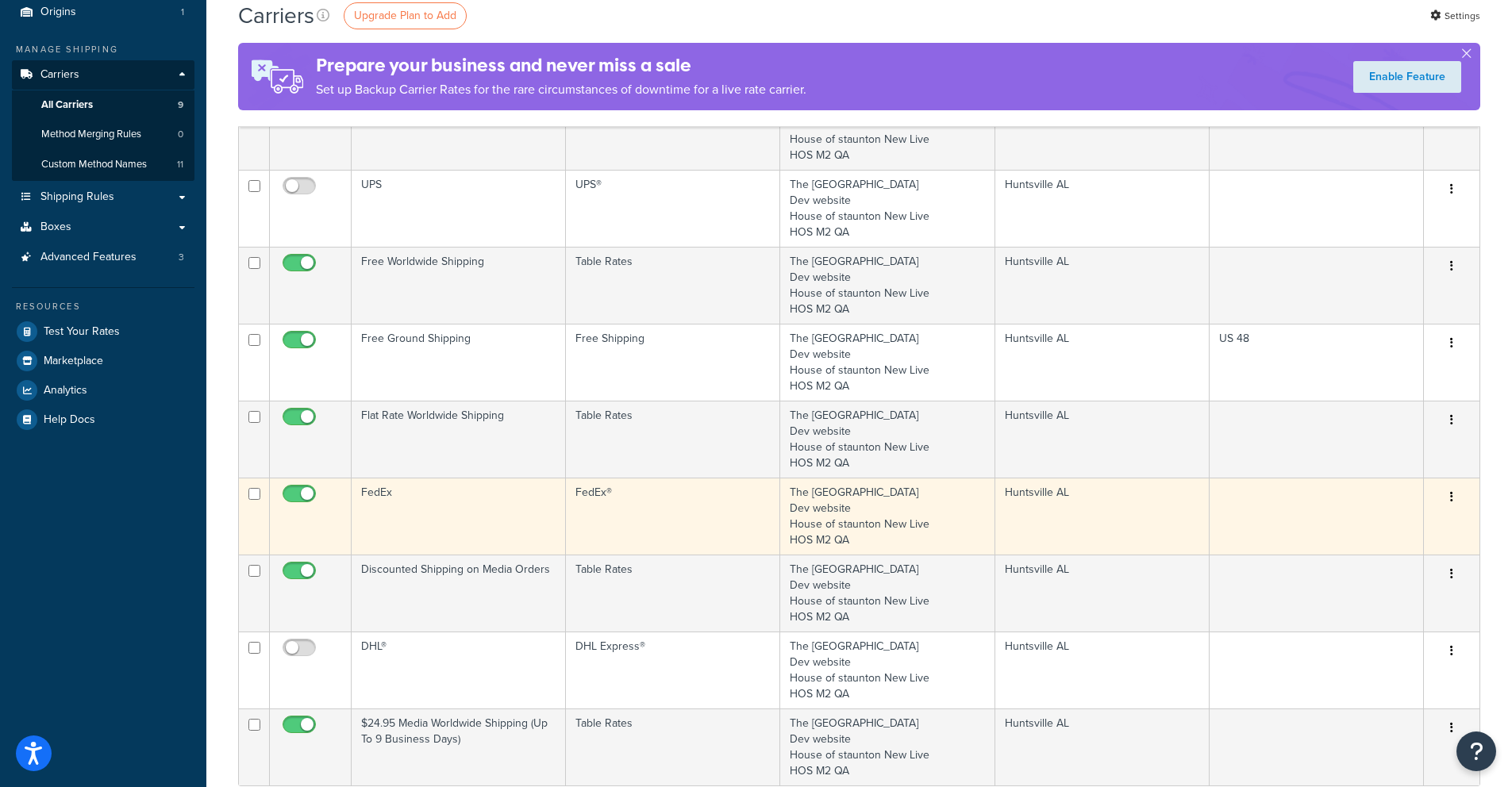
click at [1109, 530] on td "Huntsville AL" at bounding box center [1103, 516] width 215 height 77
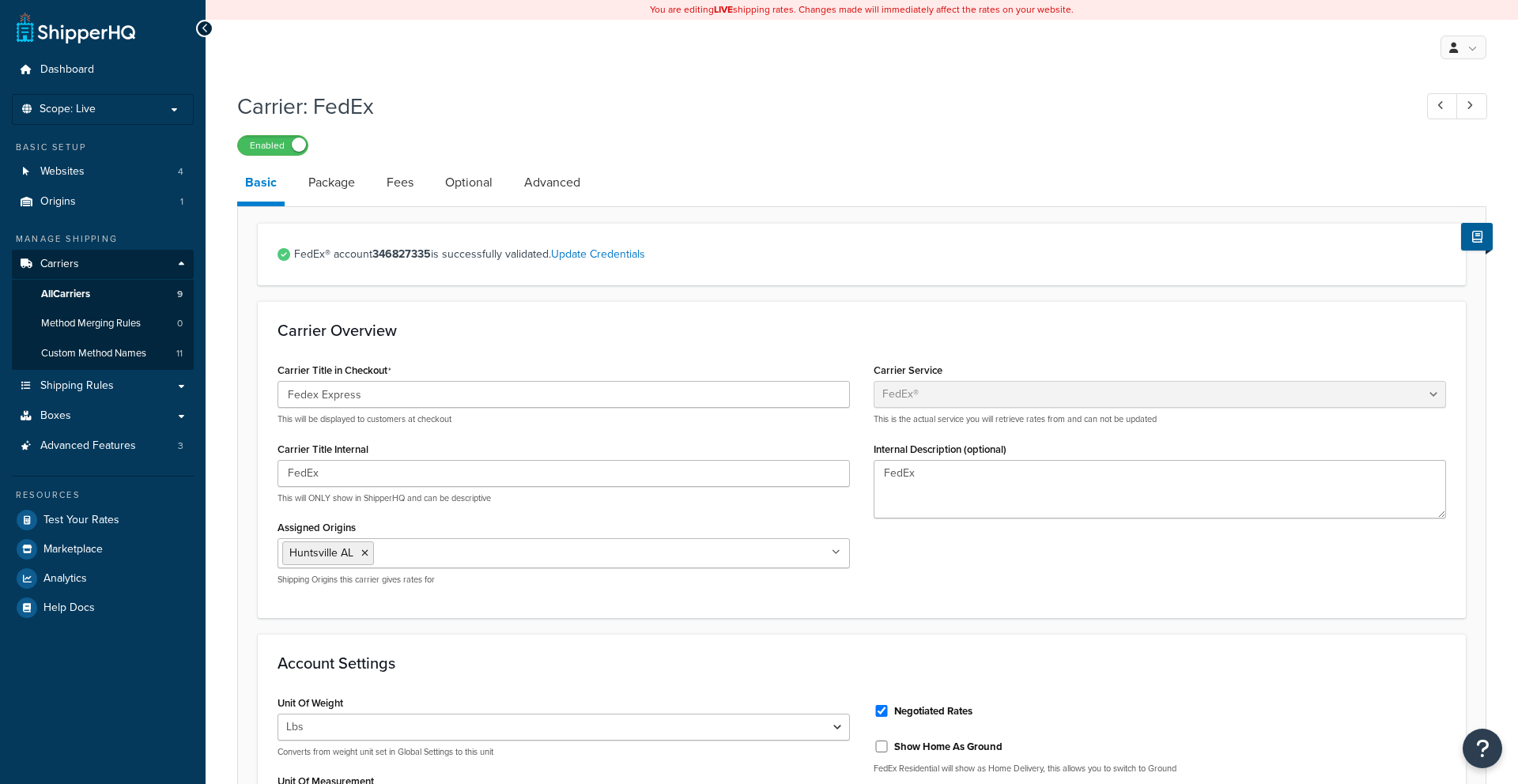
select select "fedEx"
select select "REGULAR_PICKUP"
select select "YOUR_PACKAGING"
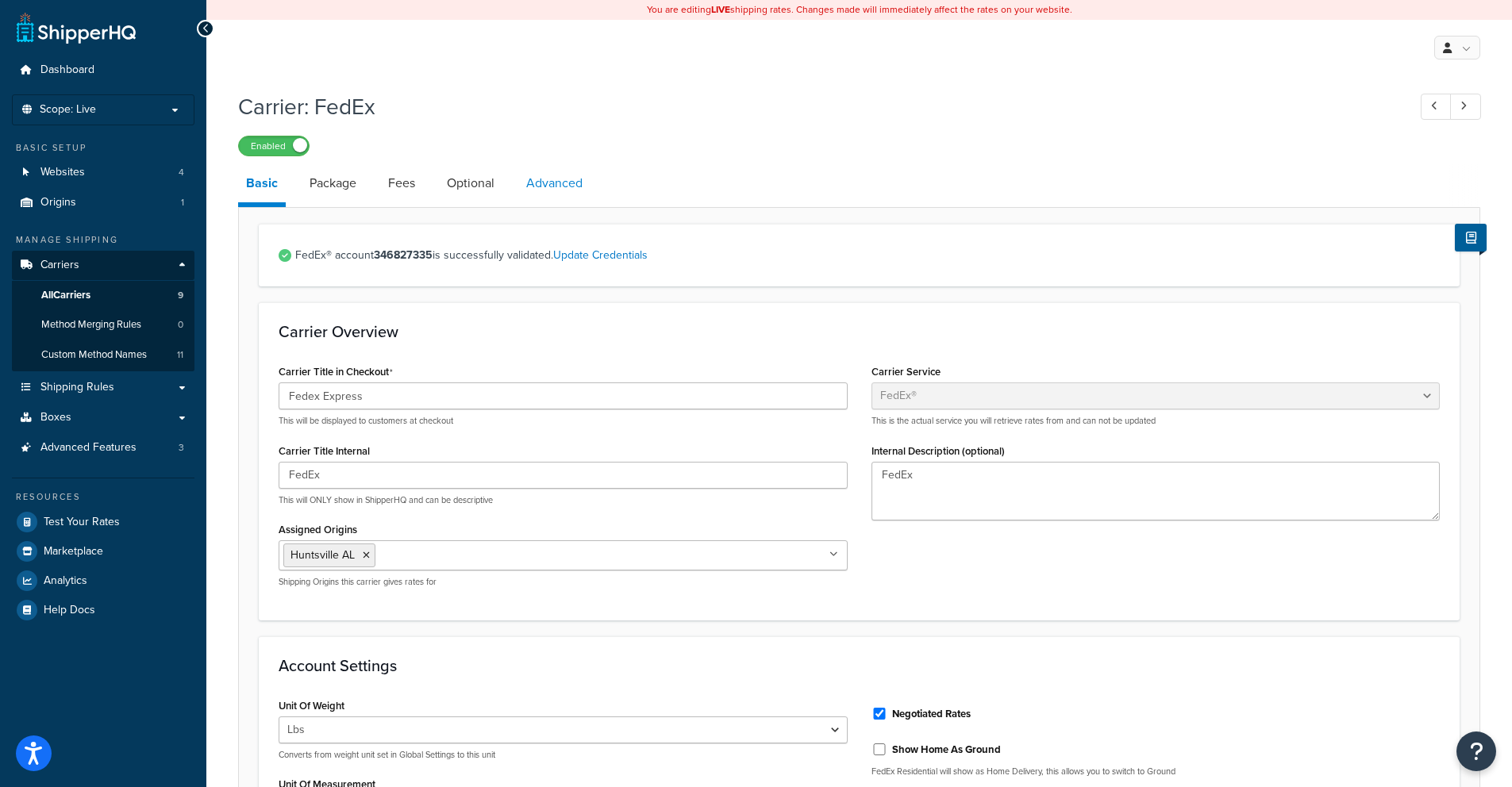
click at [542, 185] on link "Advanced" at bounding box center [555, 182] width 72 height 38
select select "false"
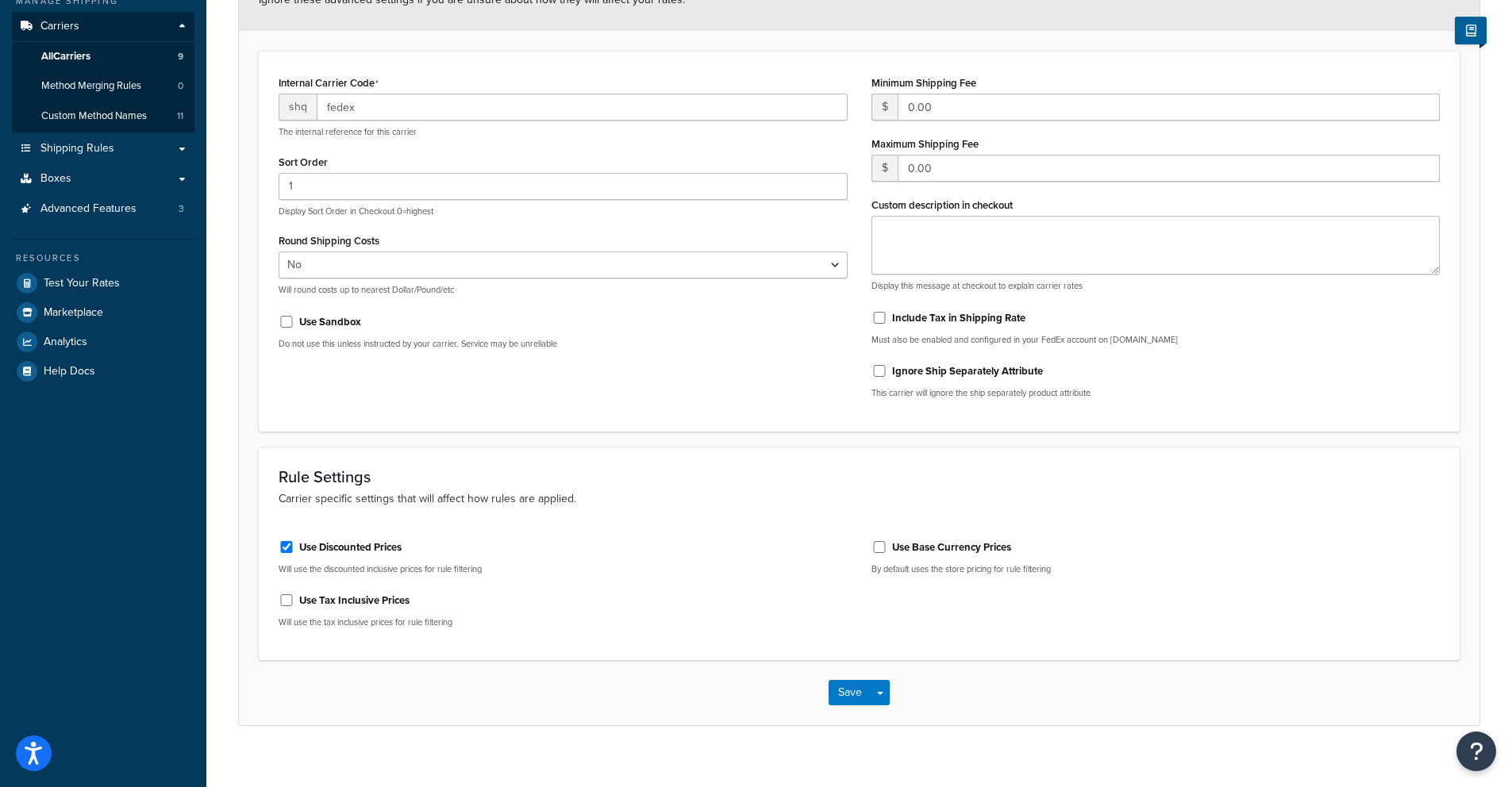
scroll to position [240, 0]
click at [917, 547] on label "Use Base Currency Prices" at bounding box center [951, 546] width 119 height 14
click at [888, 547] on input "Use Base Currency Prices" at bounding box center [880, 545] width 16 height 12
click at [917, 547] on label "Use Base Currency Prices" at bounding box center [951, 546] width 119 height 14
click at [888, 547] on input "Use Base Currency Prices" at bounding box center [880, 545] width 16 height 12
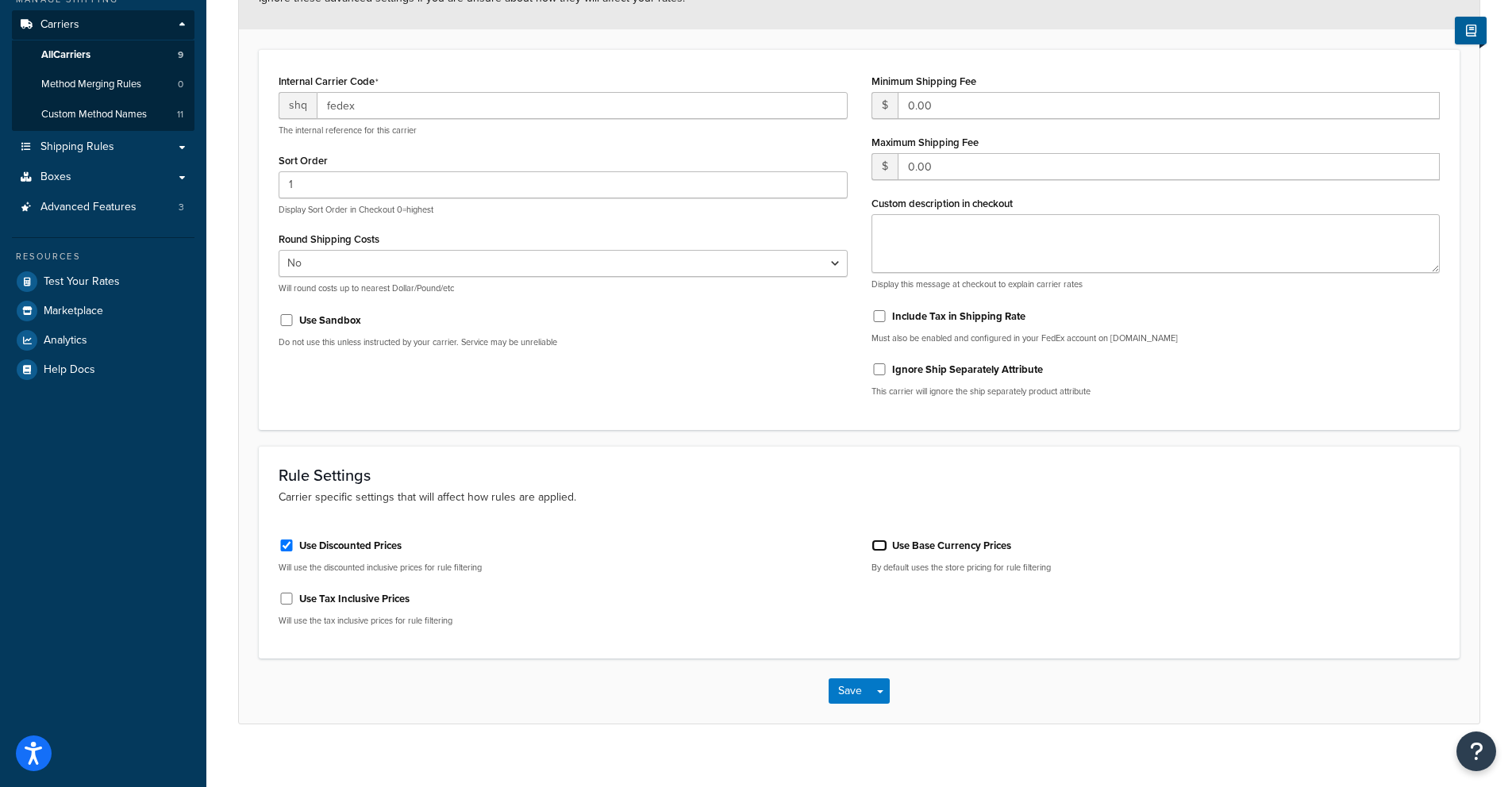
checkbox input "false"
